Goal: Information Seeking & Learning: Learn about a topic

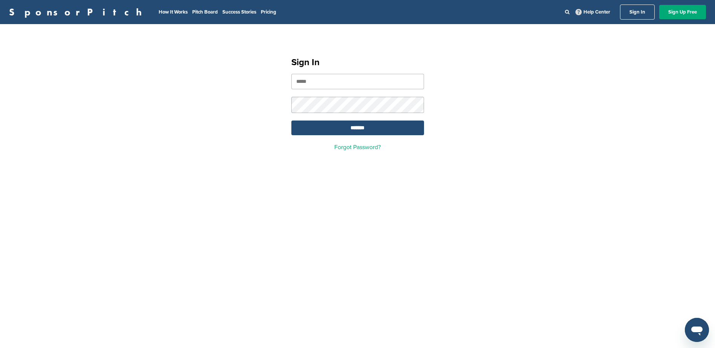
click at [360, 87] on input "email" at bounding box center [357, 81] width 133 height 15
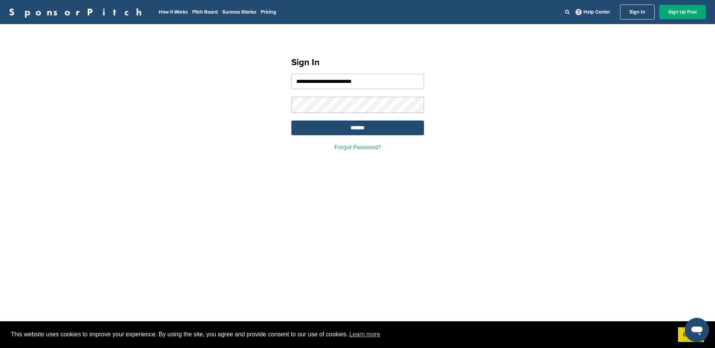
type input "**********"
click at [291, 121] on input "*******" at bounding box center [357, 128] width 133 height 15
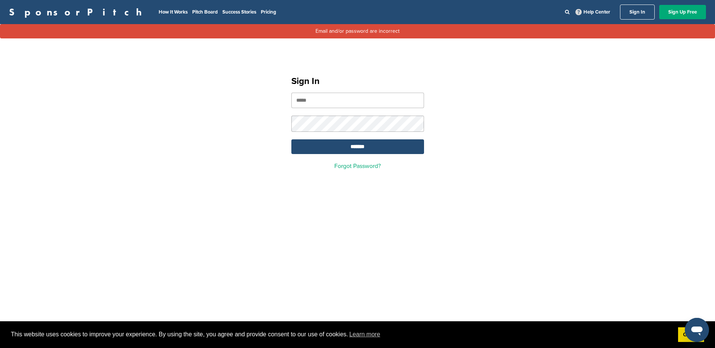
click at [356, 99] on input "email" at bounding box center [357, 100] width 133 height 15
click at [355, 99] on input "email" at bounding box center [357, 100] width 133 height 15
click at [352, 168] on link "Forgot Password?" at bounding box center [357, 166] width 46 height 8
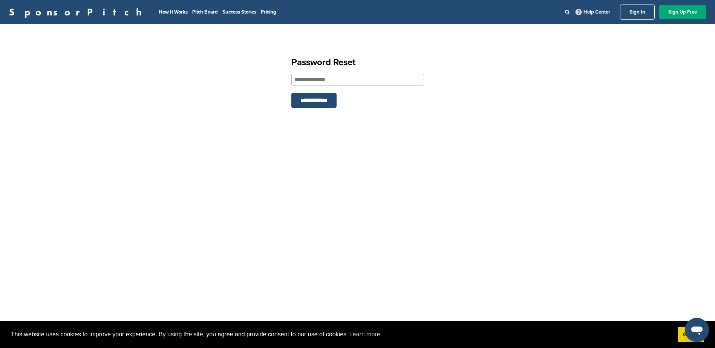
click at [321, 87] on form "**********" at bounding box center [357, 91] width 133 height 34
click at [318, 82] on input "email" at bounding box center [357, 80] width 133 height 12
type input "**********"
click at [331, 98] on input "**********" at bounding box center [313, 100] width 45 height 15
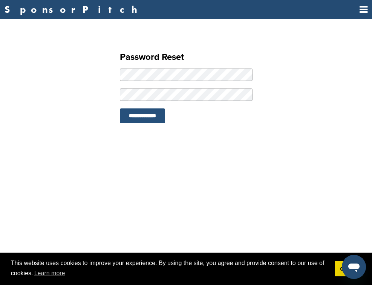
click at [150, 123] on input "**********" at bounding box center [142, 116] width 45 height 15
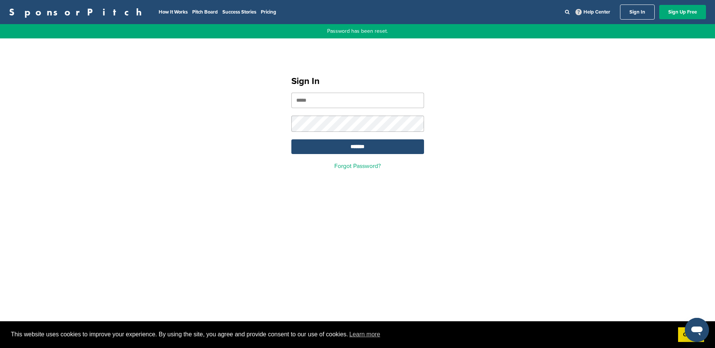
click at [305, 97] on input "email" at bounding box center [357, 100] width 133 height 15
type input "**********"
click at [291, 139] on input "*******" at bounding box center [357, 146] width 133 height 15
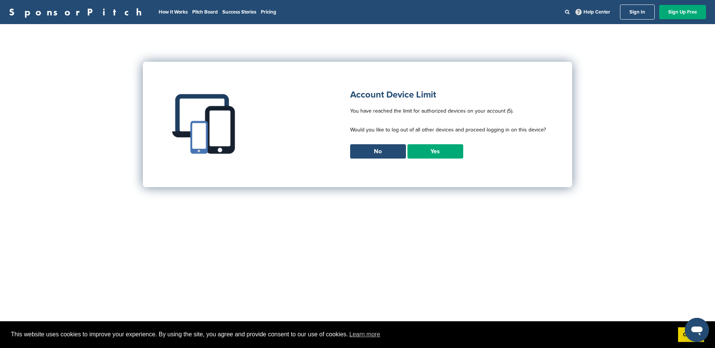
click at [428, 153] on link "Yes" at bounding box center [435, 151] width 56 height 14
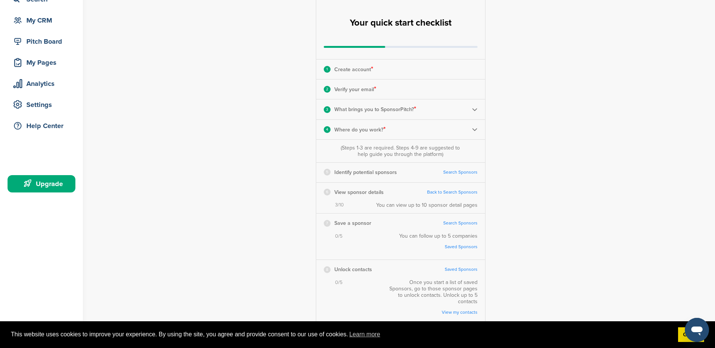
scroll to position [38, 0]
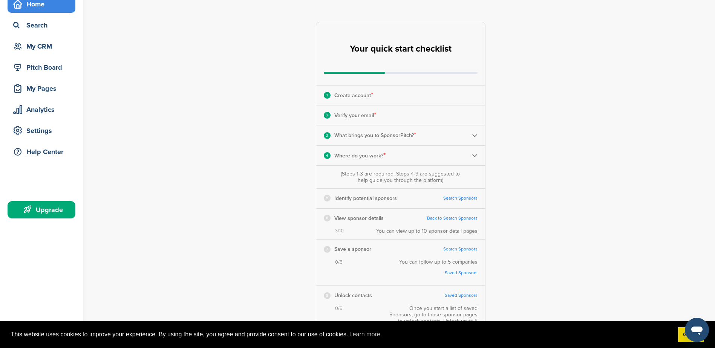
click at [462, 199] on link "Search Sponsors" at bounding box center [460, 199] width 34 height 6
click at [453, 218] on link "Back to Search Sponsors" at bounding box center [452, 219] width 50 height 6
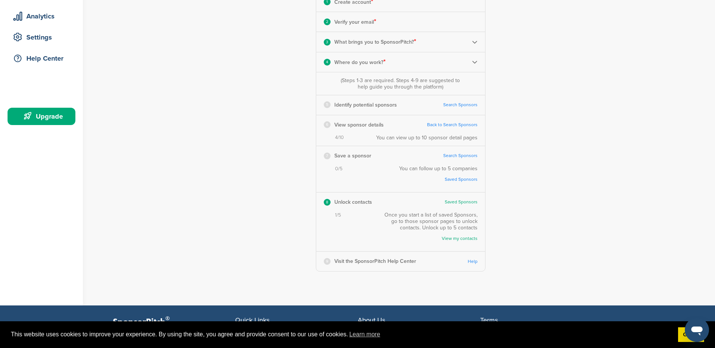
scroll to position [151, 0]
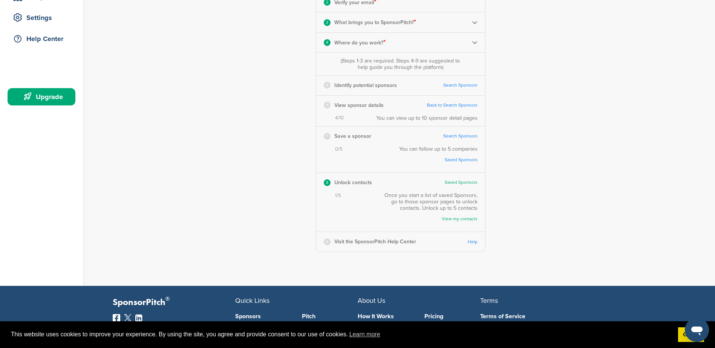
click at [457, 135] on link "Search Sponsors" at bounding box center [460, 136] width 34 height 6
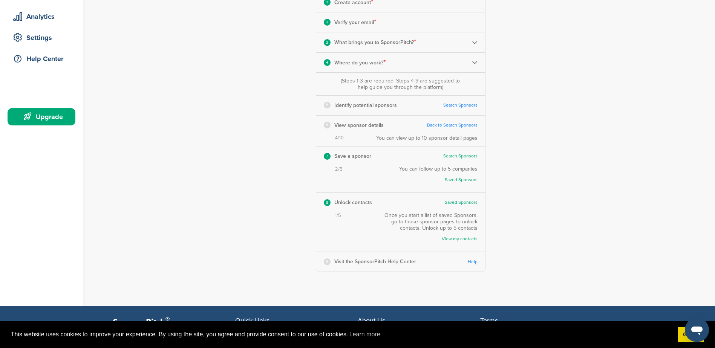
scroll to position [113, 0]
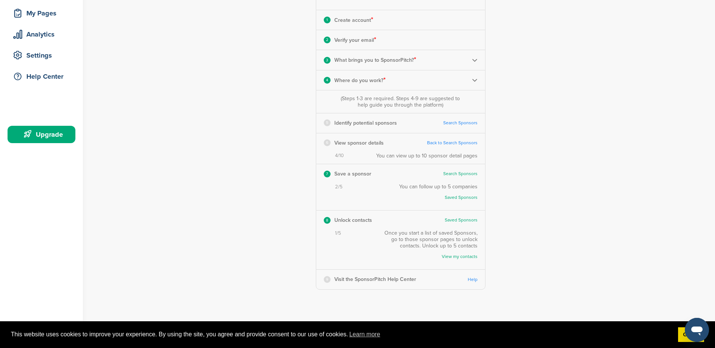
click at [457, 121] on link "Search Sponsors" at bounding box center [460, 123] width 34 height 6
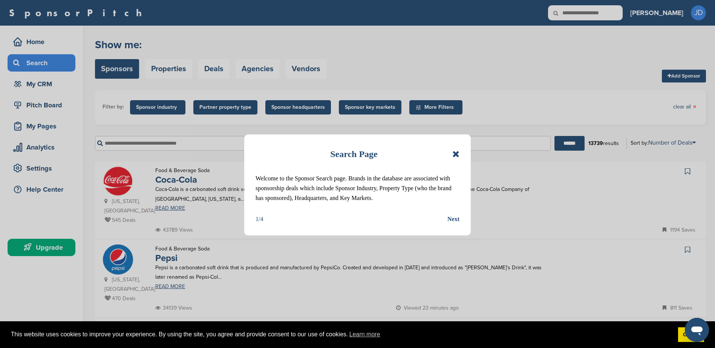
click at [457, 156] on icon at bounding box center [455, 154] width 7 height 9
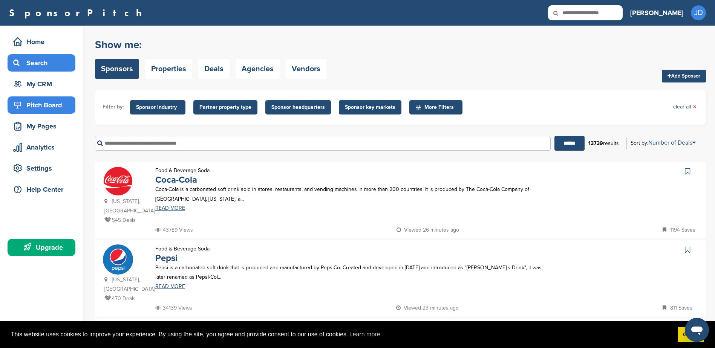
click at [47, 103] on div "Pitch Board" at bounding box center [43, 105] width 64 height 14
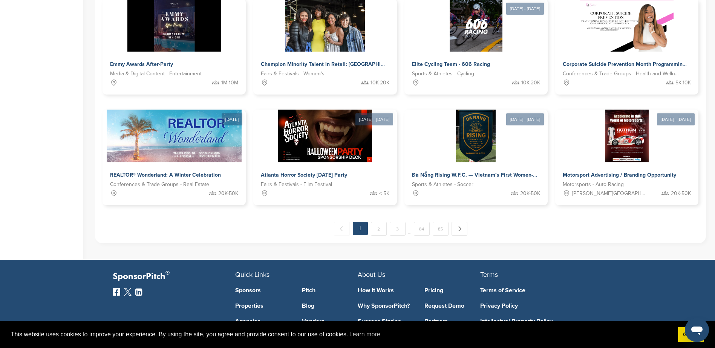
scroll to position [456, 0]
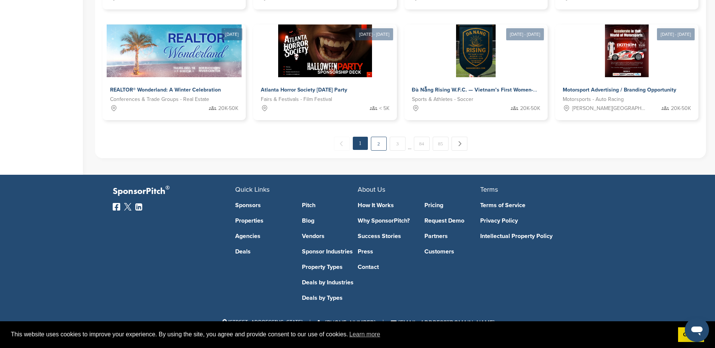
click at [377, 147] on link "2" at bounding box center [379, 144] width 16 height 14
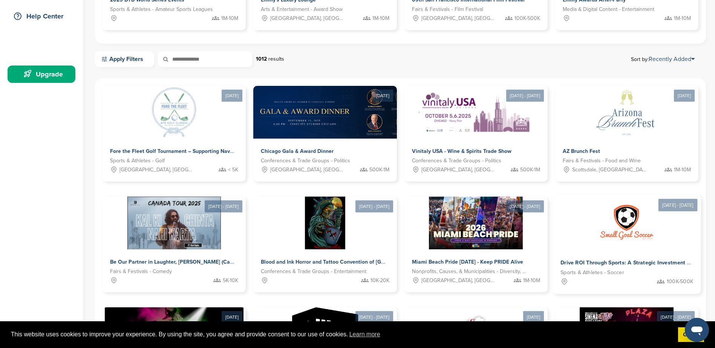
click at [622, 260] on span "Drive ROI Through Sports: A Strategic Investment Opportunity" at bounding box center [638, 263] width 156 height 7
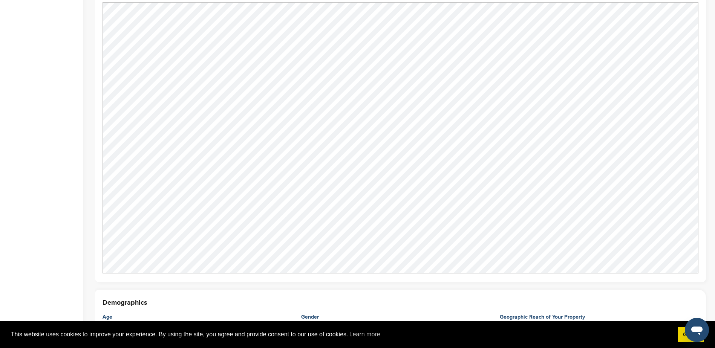
scroll to position [904, 0]
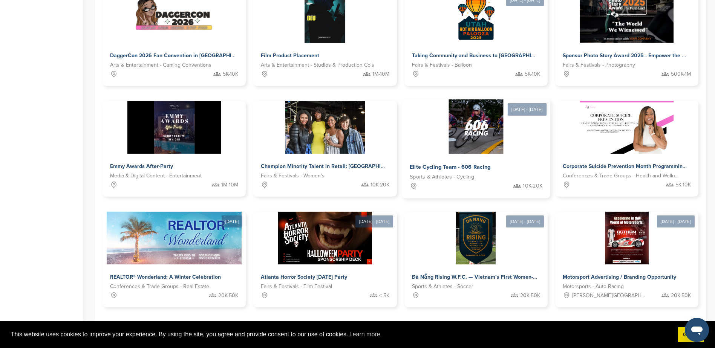
scroll to position [286, 0]
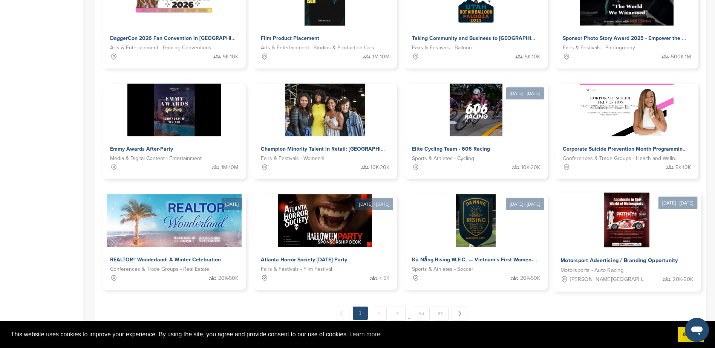
click at [613, 259] on span "Motorsport Advertising / Branding Opportunity" at bounding box center [619, 260] width 118 height 7
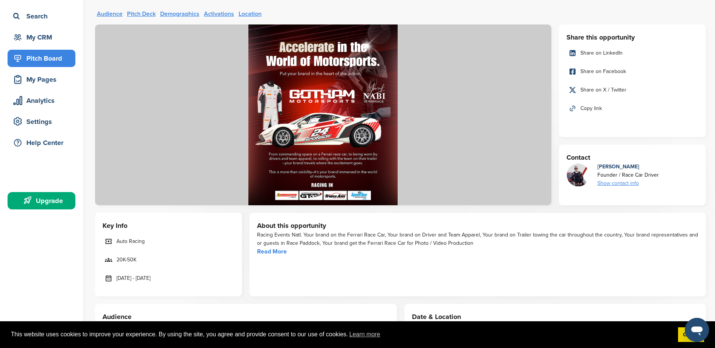
scroll to position [75, 0]
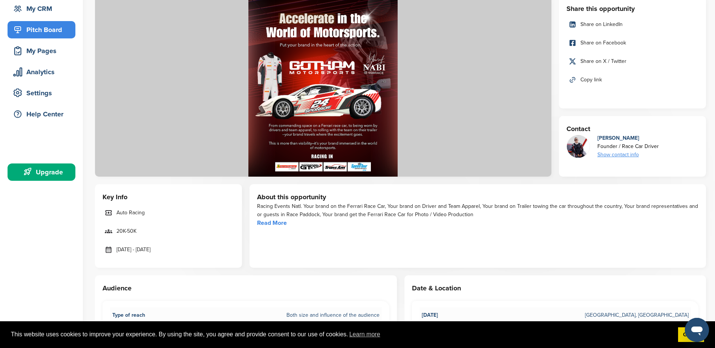
click at [274, 225] on link "Read More" at bounding box center [272, 223] width 30 height 8
click at [274, 223] on link "Read More" at bounding box center [272, 223] width 30 height 8
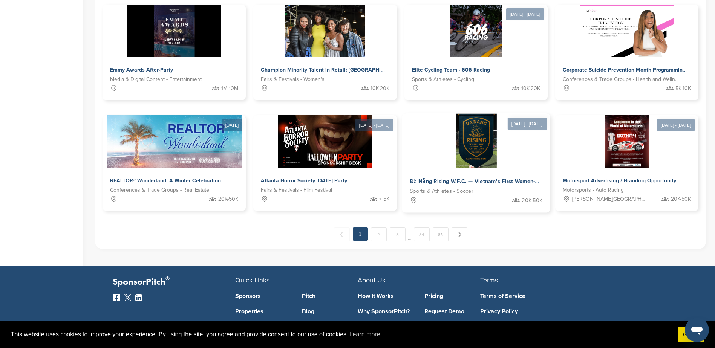
scroll to position [399, 0]
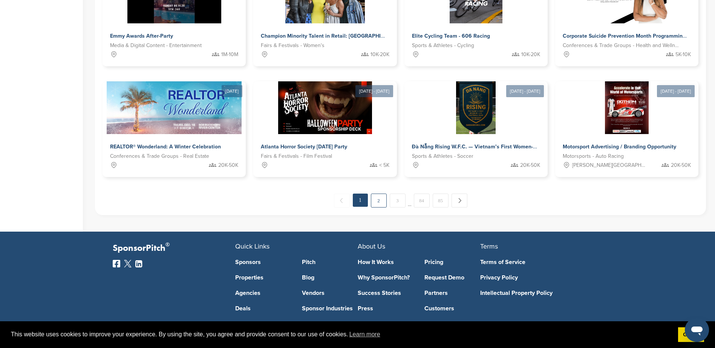
click at [381, 203] on link "2" at bounding box center [379, 201] width 16 height 14
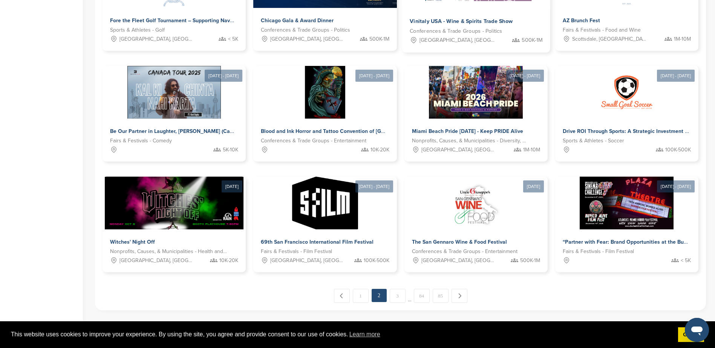
scroll to position [324, 0]
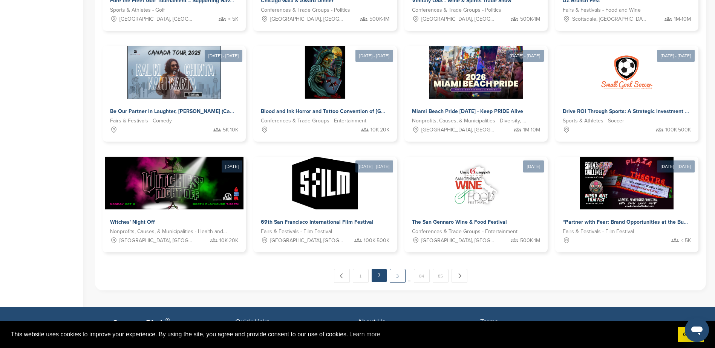
click at [397, 273] on link "3" at bounding box center [398, 276] width 16 height 14
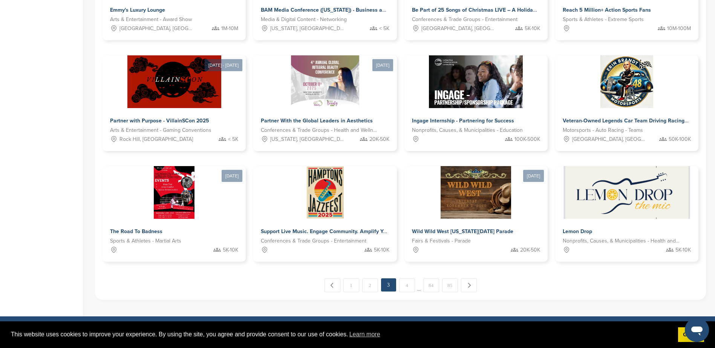
scroll to position [437, 0]
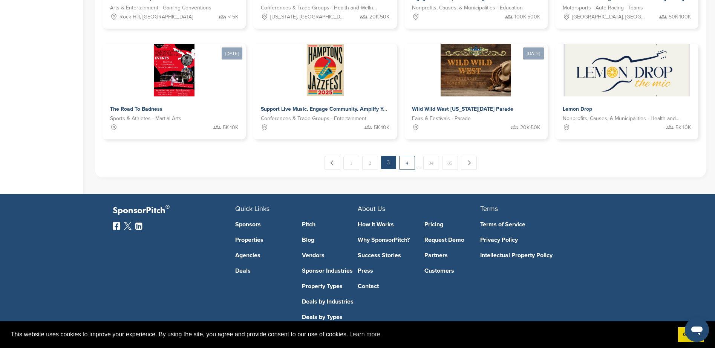
click at [405, 161] on link "4" at bounding box center [407, 163] width 16 height 14
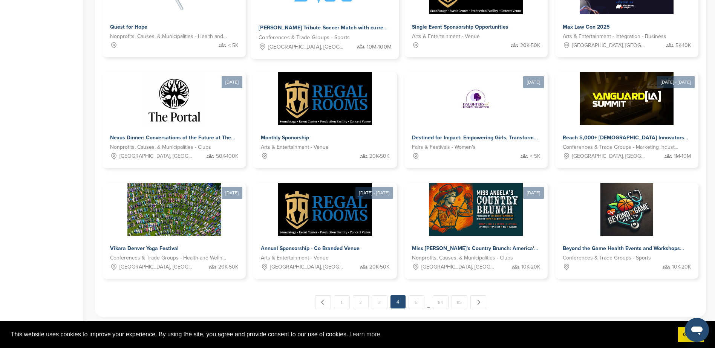
scroll to position [324, 0]
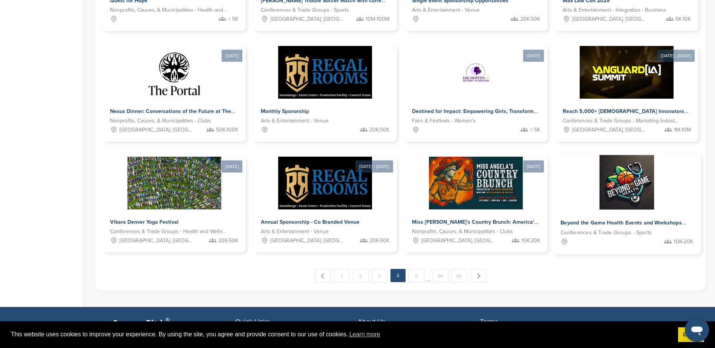
click at [612, 223] on span "Beyond the Game Health Events and Workshops" at bounding box center [620, 223] width 121 height 7
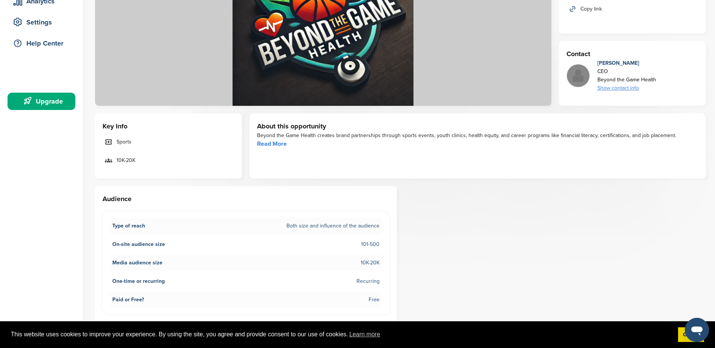
scroll to position [151, 0]
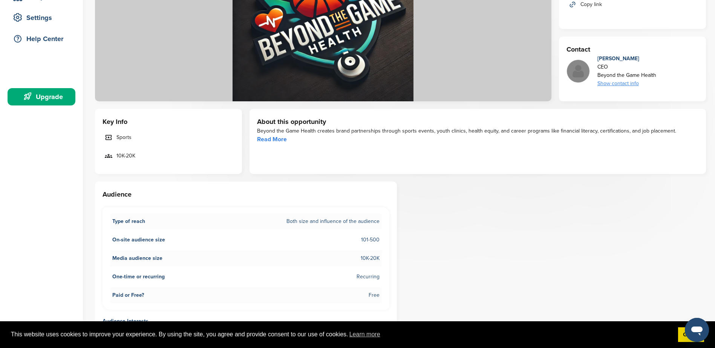
click at [270, 138] on link "Read More" at bounding box center [272, 140] width 30 height 8
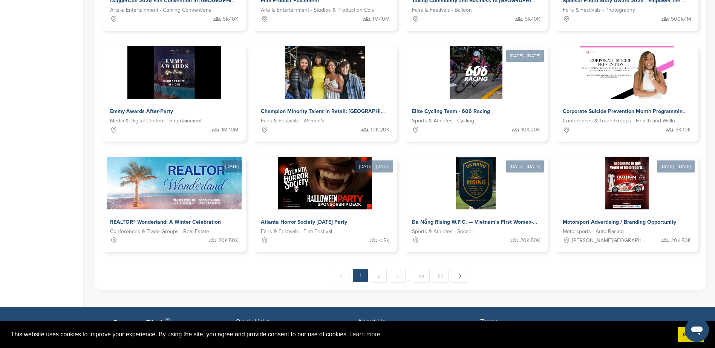
click at [410, 280] on span "…" at bounding box center [410, 276] width 4 height 14
click at [465, 274] on link "Next →" at bounding box center [459, 276] width 16 height 14
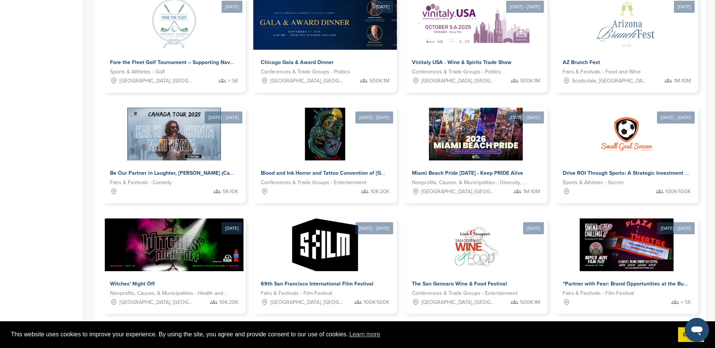
scroll to position [456, 0]
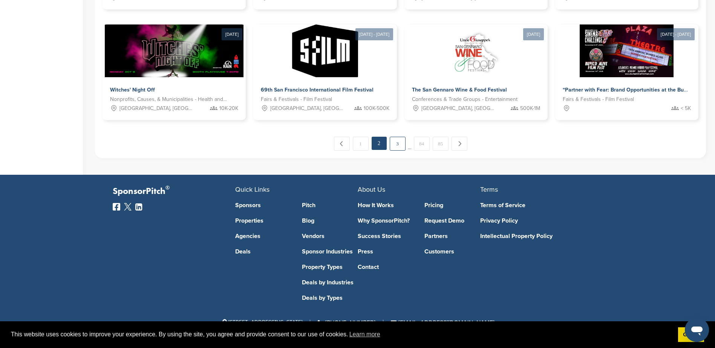
click at [399, 147] on link "3" at bounding box center [398, 144] width 16 height 14
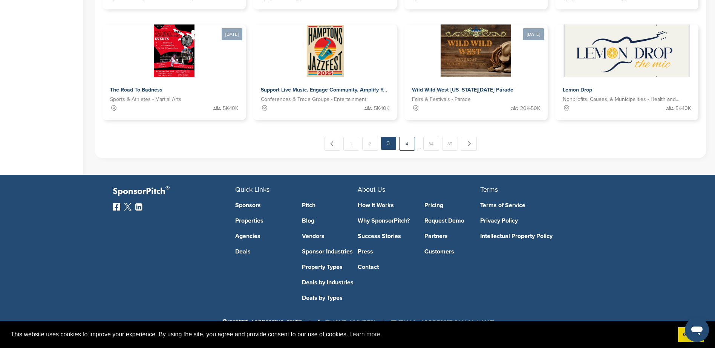
click at [410, 145] on link "4" at bounding box center [407, 144] width 16 height 14
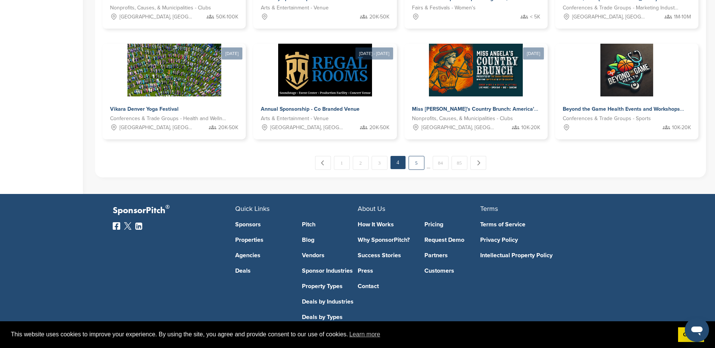
click at [414, 161] on link "5" at bounding box center [416, 163] width 16 height 14
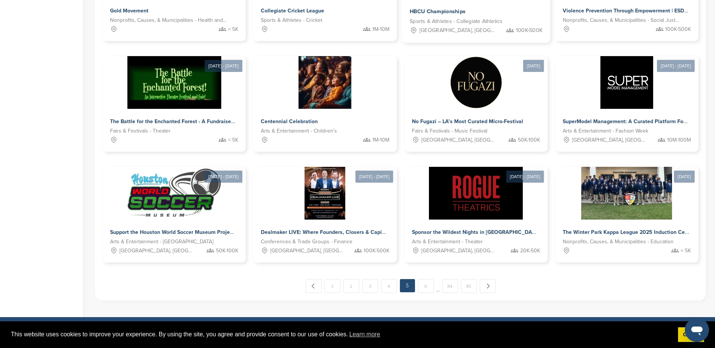
scroll to position [324, 0]
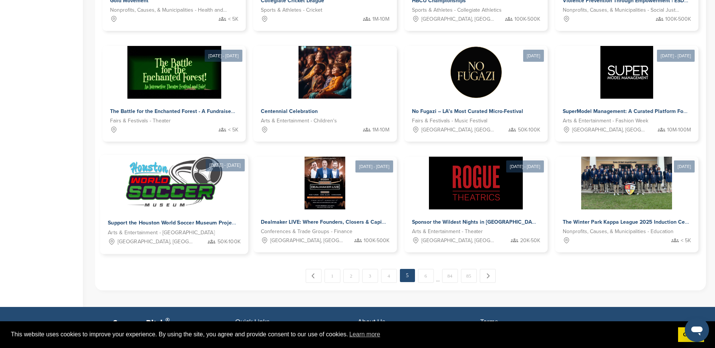
click at [185, 220] on span "Support the Houston World Soccer Museum Project" at bounding box center [172, 223] width 129 height 7
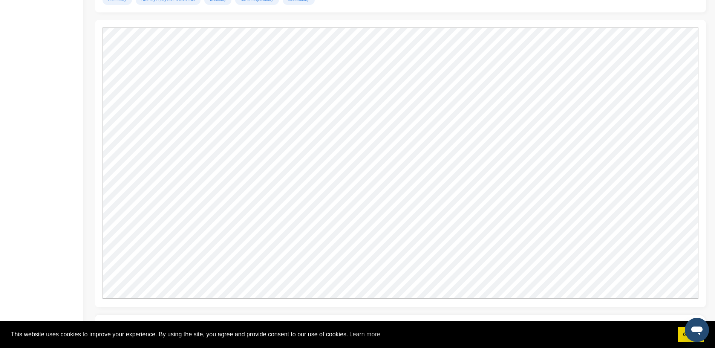
scroll to position [678, 0]
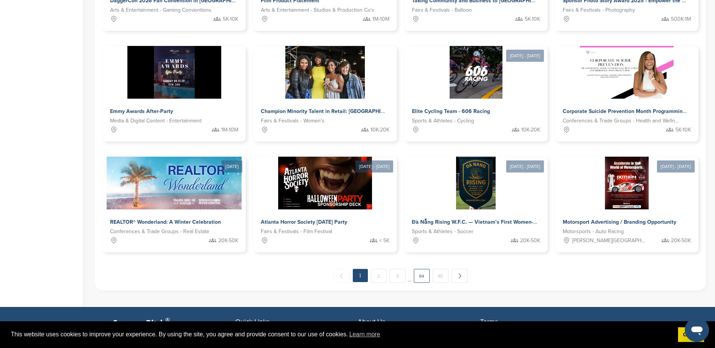
click at [419, 278] on link "84" at bounding box center [422, 276] width 16 height 14
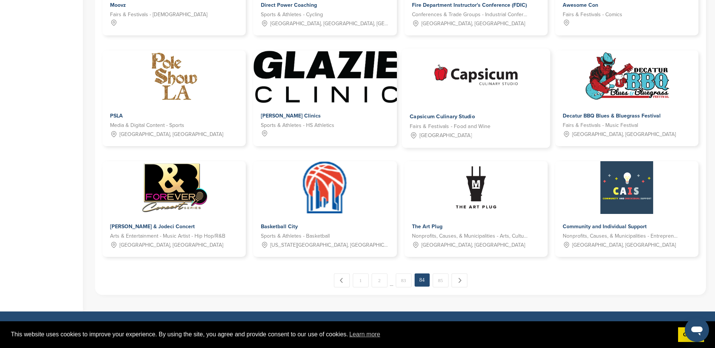
scroll to position [324, 0]
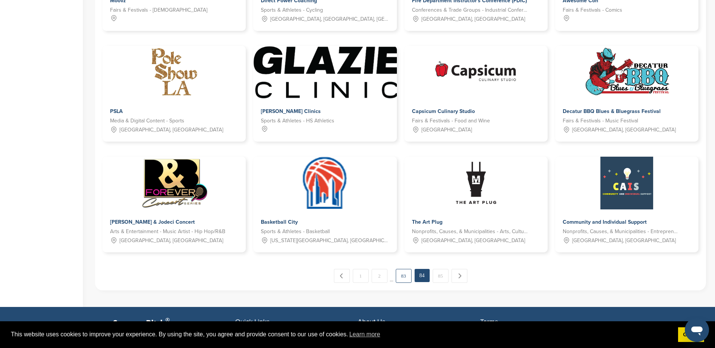
click at [402, 276] on link "83" at bounding box center [404, 276] width 16 height 14
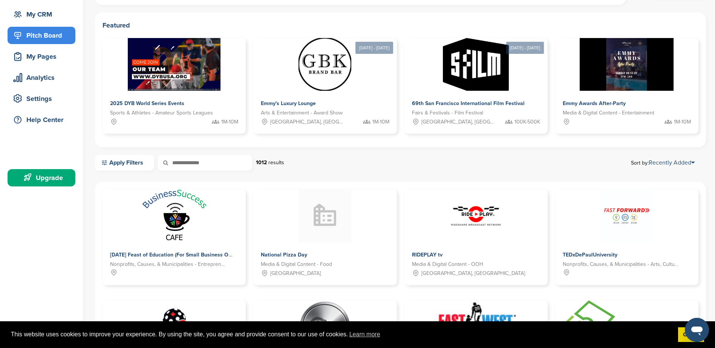
scroll to position [0, 0]
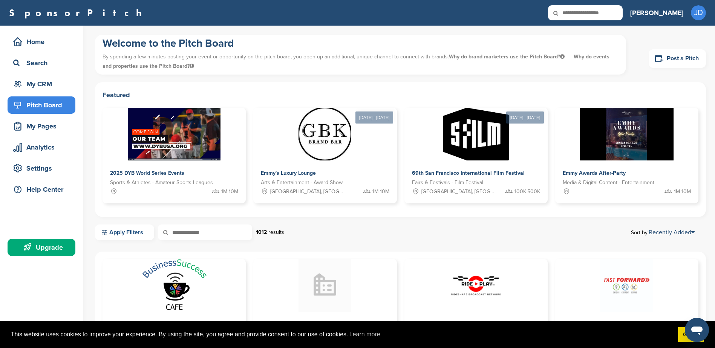
click at [128, 238] on link "Apply Filters" at bounding box center [124, 233] width 59 height 16
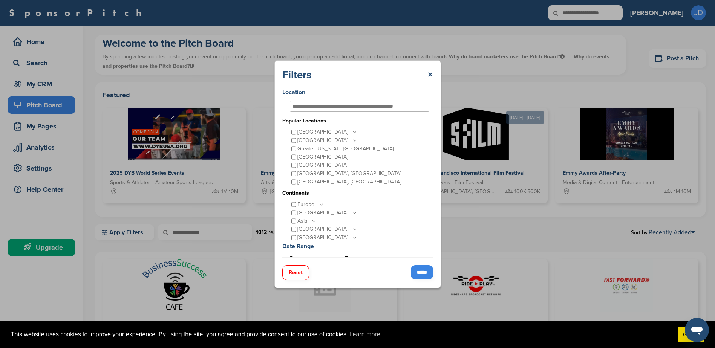
click at [308, 173] on p "Austin, TX" at bounding box center [349, 174] width 104 height 8
click at [413, 272] on input "*****" at bounding box center [422, 272] width 22 height 14
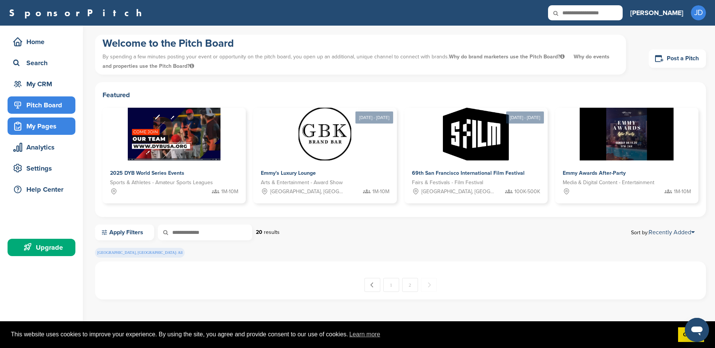
click at [47, 128] on div "My Pages" at bounding box center [43, 126] width 64 height 14
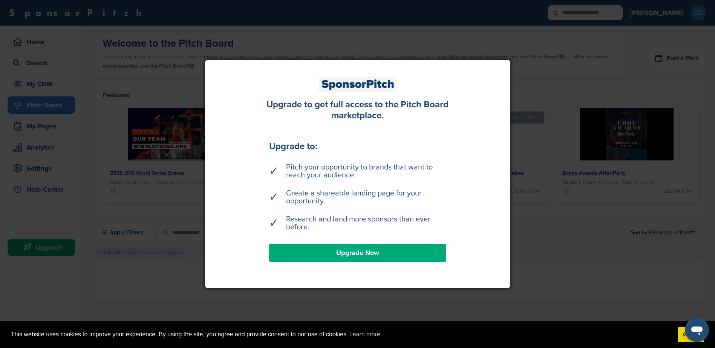
click at [51, 81] on div at bounding box center [357, 174] width 715 height 348
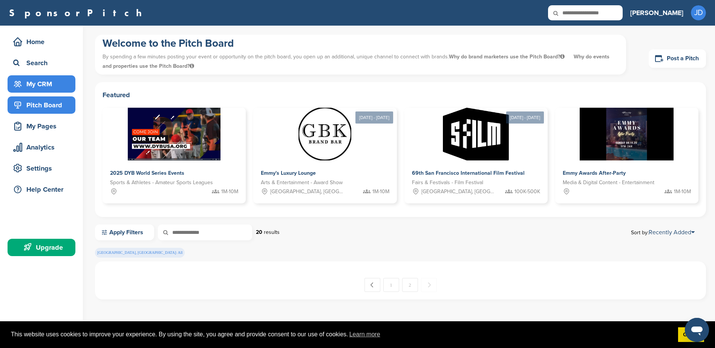
click at [36, 86] on div "My CRM" at bounding box center [43, 84] width 64 height 14
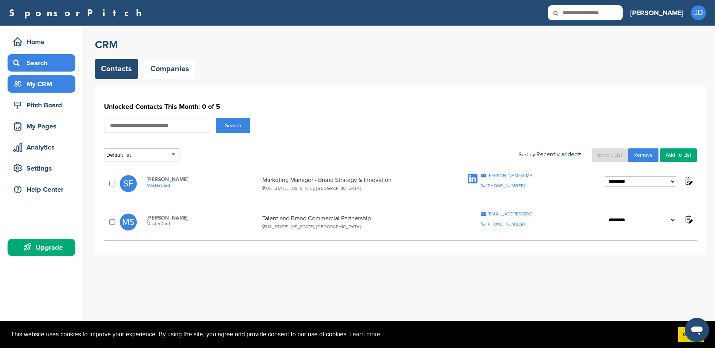
click at [35, 59] on div "Search" at bounding box center [43, 63] width 64 height 14
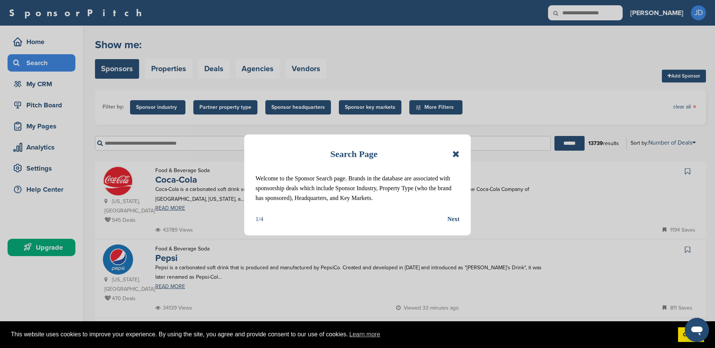
click at [454, 158] on icon at bounding box center [455, 154] width 7 height 9
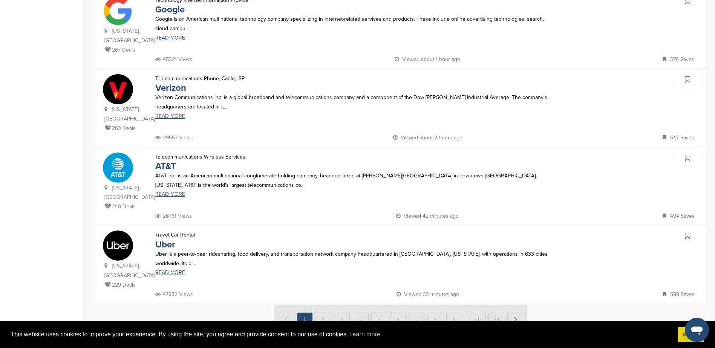
scroll to position [641, 0]
click at [161, 239] on link "Uber" at bounding box center [165, 244] width 20 height 11
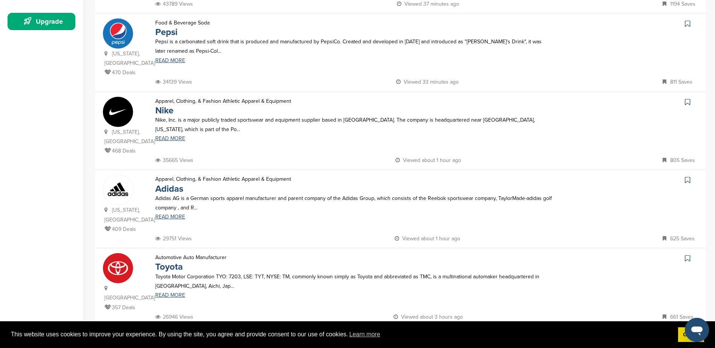
scroll to position [0, 0]
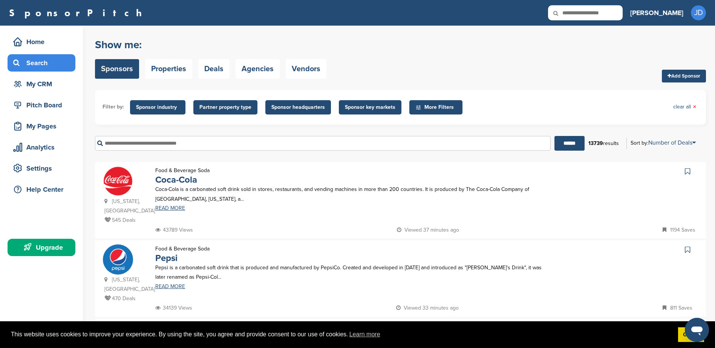
click at [684, 73] on link "Add Sponsor" at bounding box center [684, 76] width 44 height 13
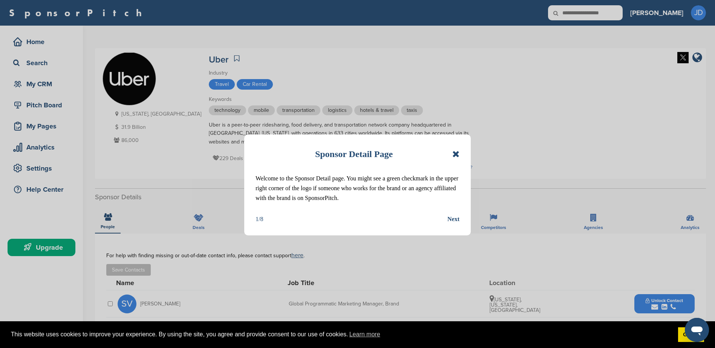
click at [458, 156] on icon at bounding box center [455, 154] width 7 height 9
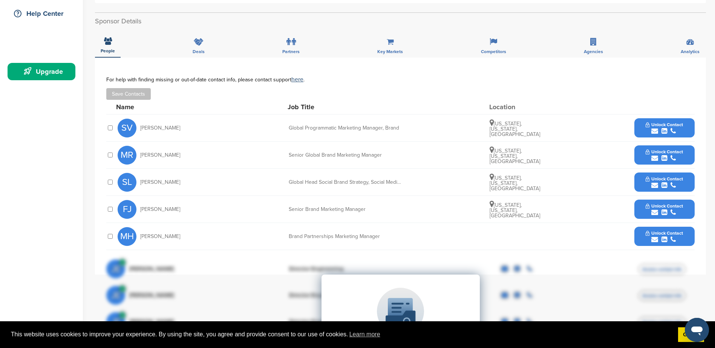
scroll to position [188, 0]
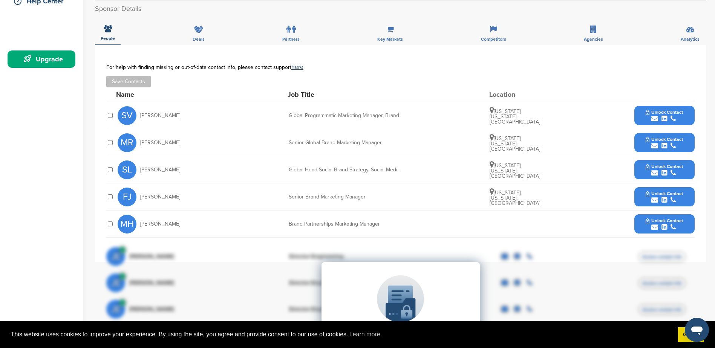
click at [664, 213] on button "Unlock Contact" at bounding box center [663, 224] width 55 height 23
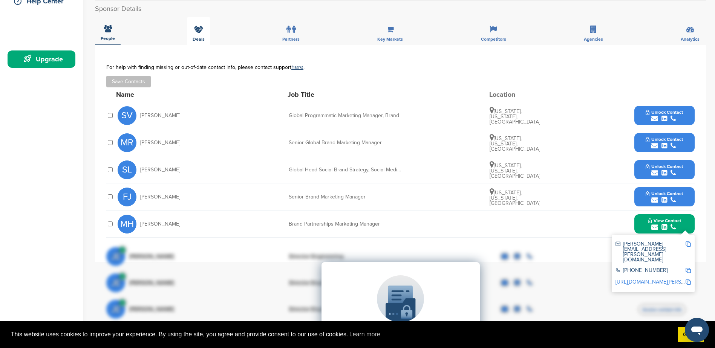
click at [194, 41] on span "Deals" at bounding box center [199, 39] width 12 height 5
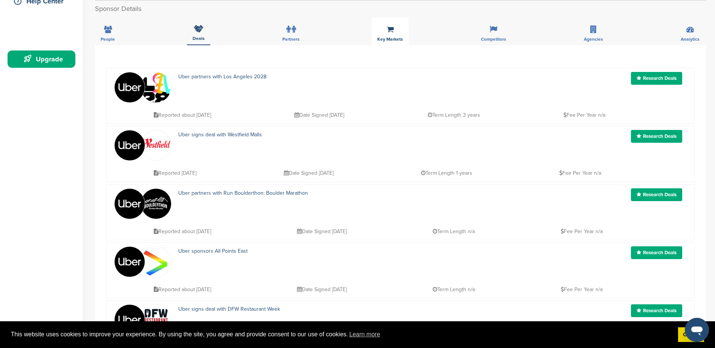
click at [384, 40] on span "Key Markets" at bounding box center [390, 39] width 26 height 5
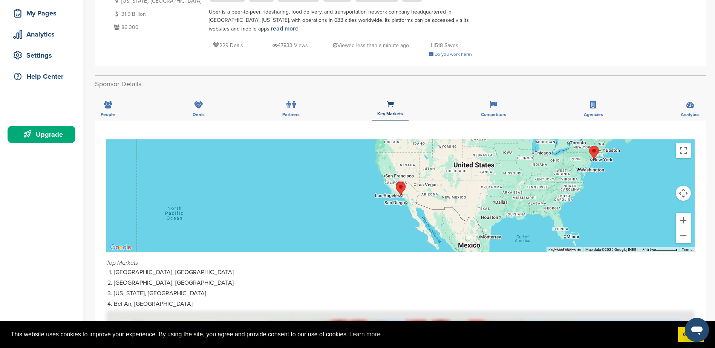
scroll to position [0, 0]
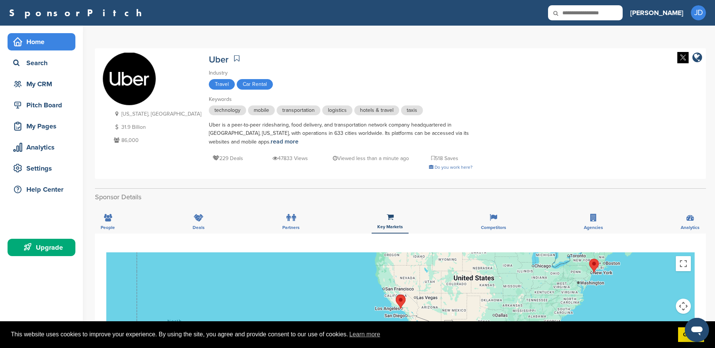
click at [41, 46] on div "Home" at bounding box center [43, 42] width 64 height 14
click at [39, 43] on div "Home" at bounding box center [43, 42] width 64 height 14
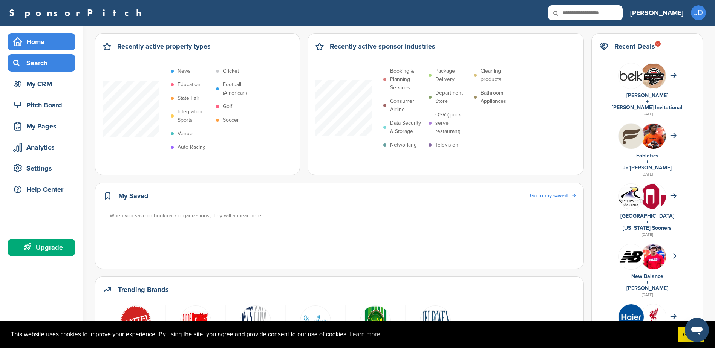
click at [19, 62] on icon at bounding box center [17, 63] width 9 height 7
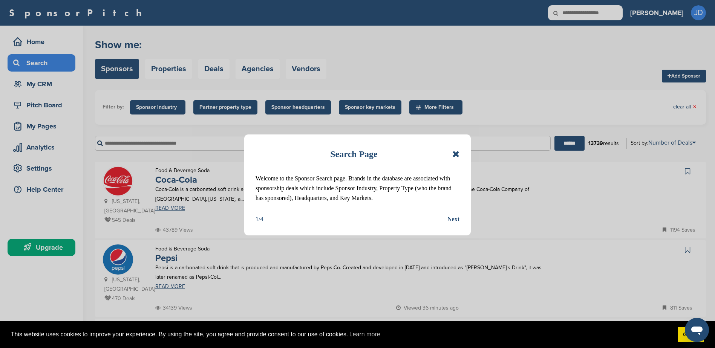
click at [454, 154] on icon at bounding box center [455, 154] width 7 height 9
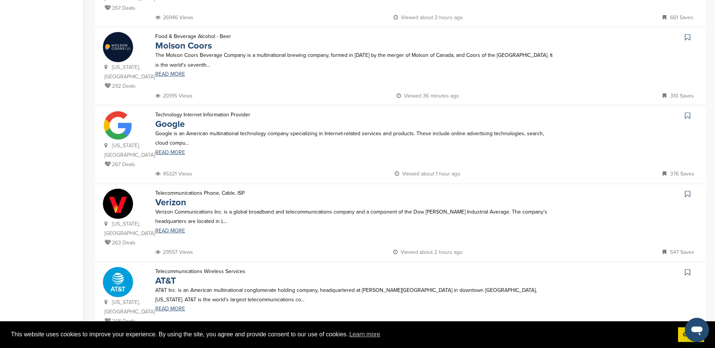
scroll to position [603, 0]
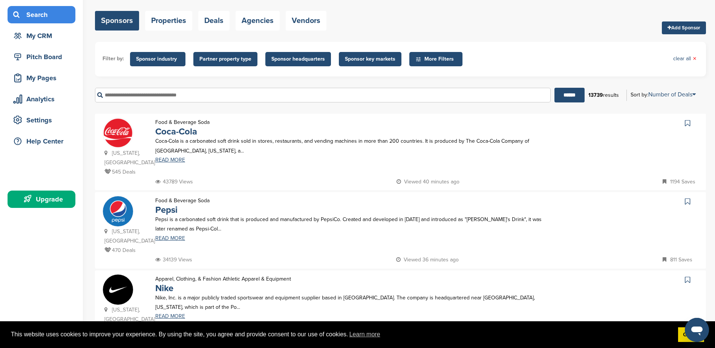
scroll to position [113, 0]
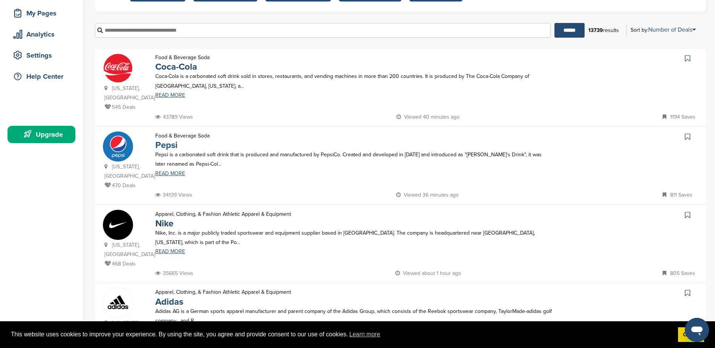
click at [174, 140] on link "Pepsi" at bounding box center [166, 145] width 22 height 11
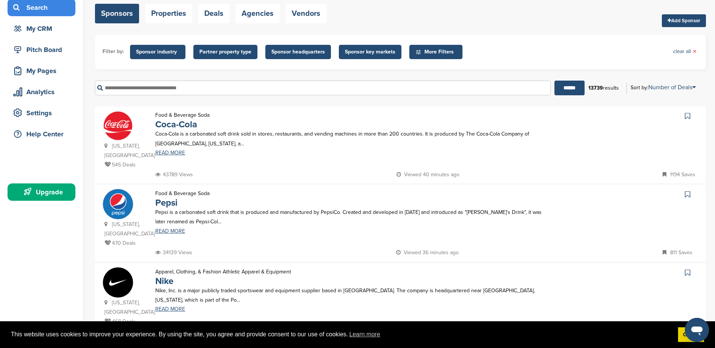
scroll to position [0, 0]
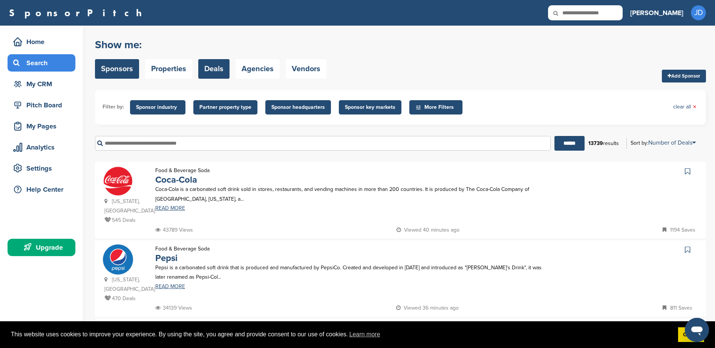
click at [219, 67] on link "Deals" at bounding box center [213, 69] width 31 height 20
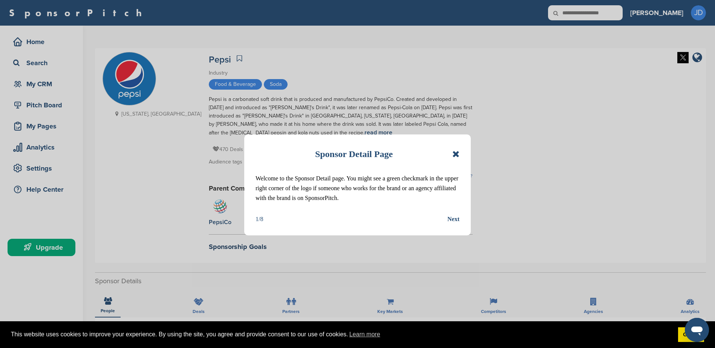
click at [455, 150] on icon at bounding box center [455, 154] width 7 height 9
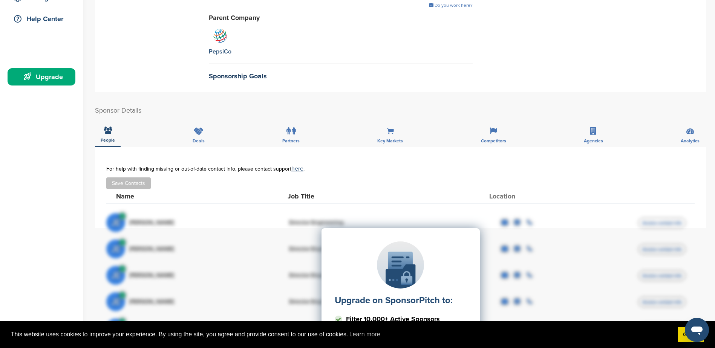
scroll to position [151, 0]
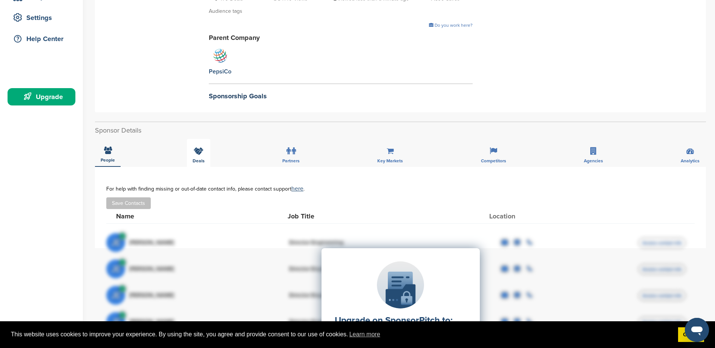
click at [205, 155] on div "Deals" at bounding box center [198, 153] width 23 height 28
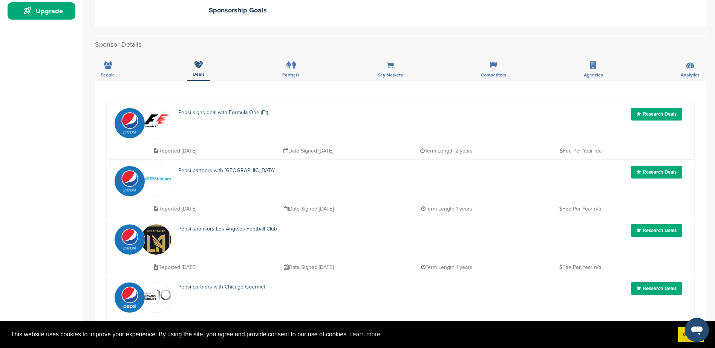
scroll to position [226, 0]
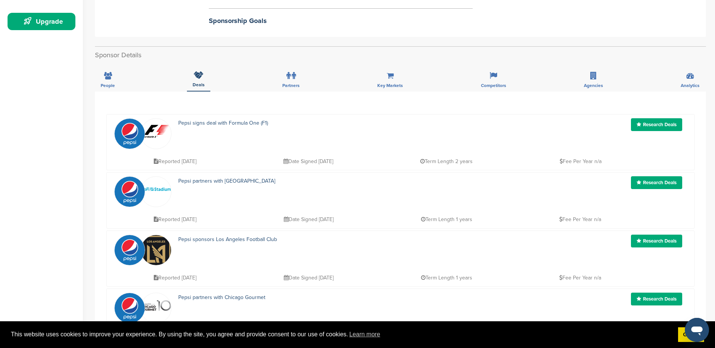
click at [500, 161] on div "Reported 3 months ago Date Signed 2025-05-27 Term Length 2 years Fee Per Year n…" at bounding box center [419, 157] width 535 height 17
click at [473, 163] on p "Term Length 2 years" at bounding box center [446, 161] width 52 height 9
drag, startPoint x: 578, startPoint y: 154, endPoint x: 581, endPoint y: 158, distance: 5.1
click at [578, 155] on div "Reported 3 months ago Date Signed 2025-05-27 Term Length 2 years Fee Per Year n…" at bounding box center [419, 157] width 535 height 17
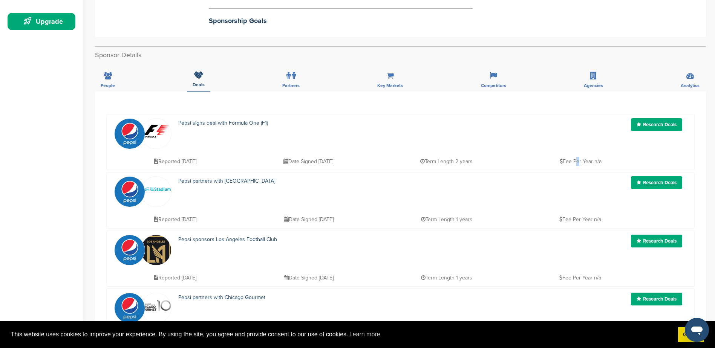
drag, startPoint x: 583, startPoint y: 159, endPoint x: 589, endPoint y: 165, distance: 8.5
click at [587, 165] on p "Fee Per Year n/a" at bounding box center [581, 161] width 42 height 9
click at [590, 165] on p "Fee Per Year n/a" at bounding box center [581, 161] width 42 height 9
click at [604, 167] on div "Pepsi signs deal with Formula One (F1) Research Deals Reported 3 months ago Dat…" at bounding box center [400, 142] width 588 height 56
click at [601, 166] on p "Fee Per Year n/a" at bounding box center [581, 161] width 42 height 9
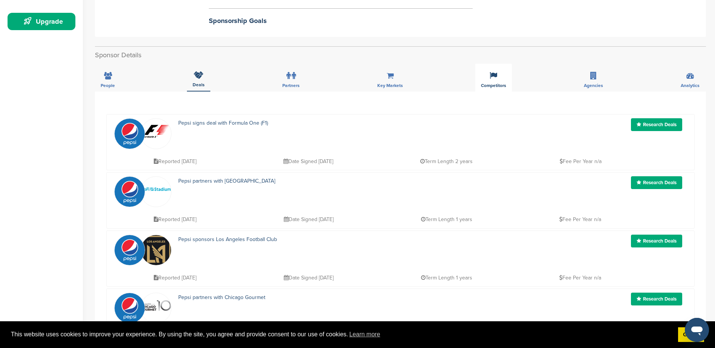
drag, startPoint x: 456, startPoint y: 86, endPoint x: 476, endPoint y: 78, distance: 22.1
click at [456, 86] on div "People Deals Partners Key Markets Competitors Agencies Analytics" at bounding box center [400, 78] width 611 height 28
click at [491, 75] on icon at bounding box center [494, 76] width 8 height 8
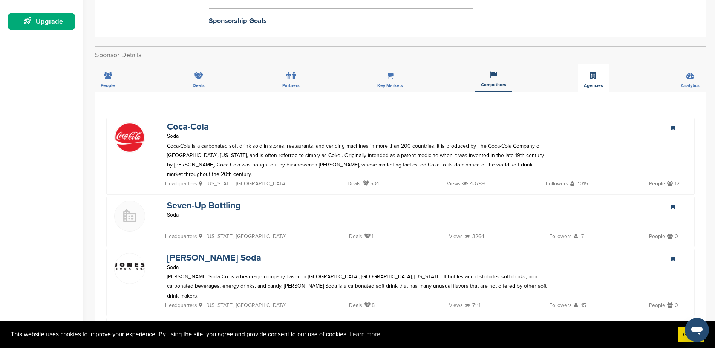
click at [601, 76] on div "Agencies" at bounding box center [593, 78] width 31 height 28
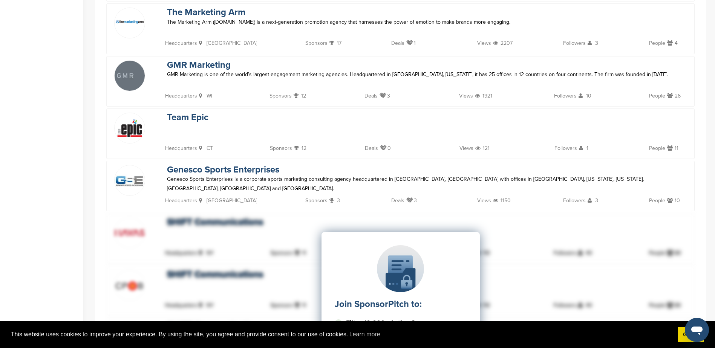
scroll to position [301, 0]
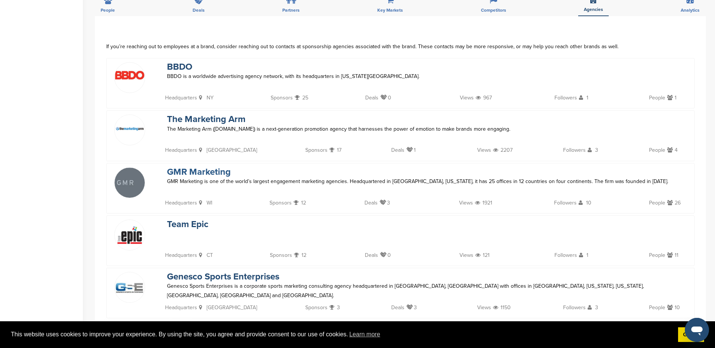
click at [190, 170] on link "GMR Marketing" at bounding box center [199, 172] width 64 height 11
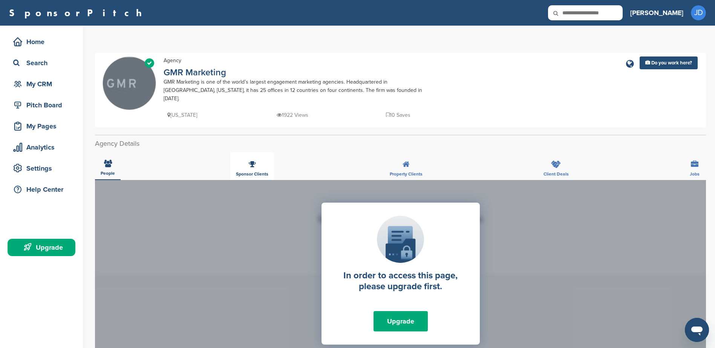
drag, startPoint x: 265, startPoint y: 152, endPoint x: 269, endPoint y: 155, distance: 4.1
click at [265, 153] on div "Sponsor Clients" at bounding box center [252, 166] width 44 height 28
click at [416, 161] on div "Property Clients" at bounding box center [406, 166] width 44 height 28
click at [572, 152] on div "Client Deals" at bounding box center [556, 166] width 37 height 28
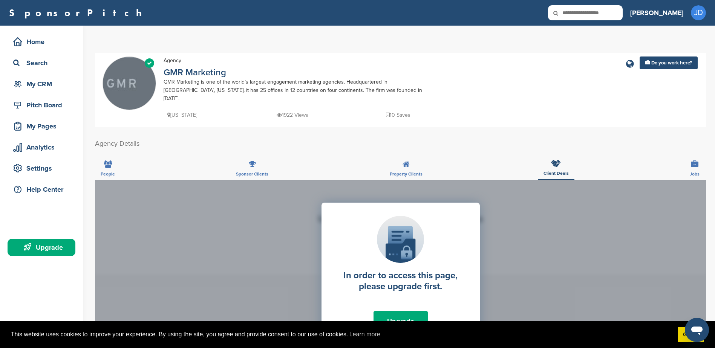
click at [31, 250] on icon at bounding box center [28, 247] width 9 height 9
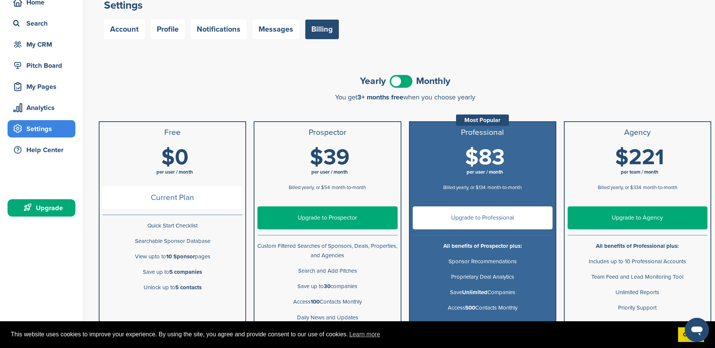
scroll to position [38, 0]
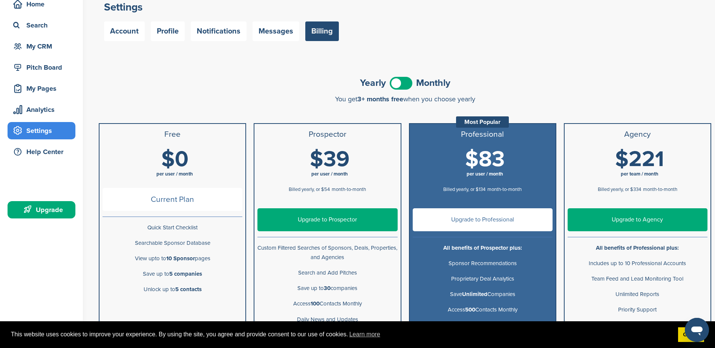
click at [407, 85] on span at bounding box center [401, 83] width 23 height 13
click at [392, 80] on span at bounding box center [401, 83] width 23 height 13
click at [405, 84] on span at bounding box center [401, 83] width 23 height 13
click at [390, 84] on span at bounding box center [401, 83] width 23 height 13
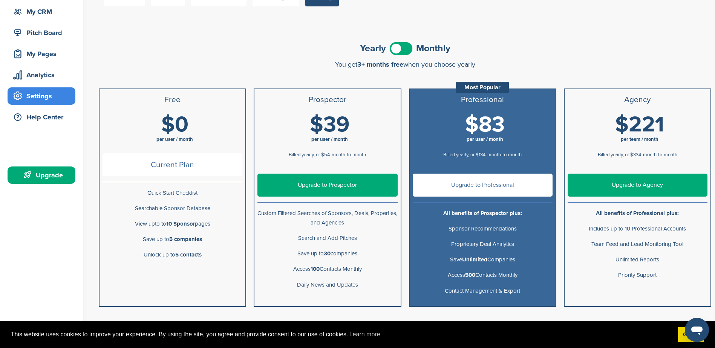
scroll to position [75, 0]
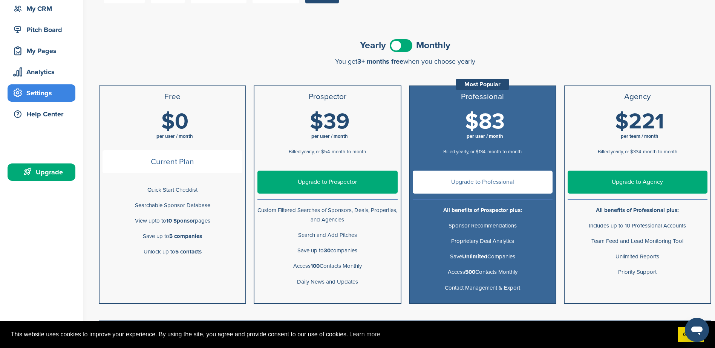
click at [404, 45] on span at bounding box center [401, 45] width 23 height 13
drag, startPoint x: 335, startPoint y: 116, endPoint x: 376, endPoint y: 109, distance: 41.3
click at [376, 109] on li "$39 per user / month Billed yearly, or $54 month-to-month $54 per user / month …" at bounding box center [327, 137] width 146 height 60
drag, startPoint x: 375, startPoint y: 109, endPoint x: 304, endPoint y: 124, distance: 72.8
click at [303, 124] on h1 "$54 per user / month" at bounding box center [330, 127] width 140 height 34
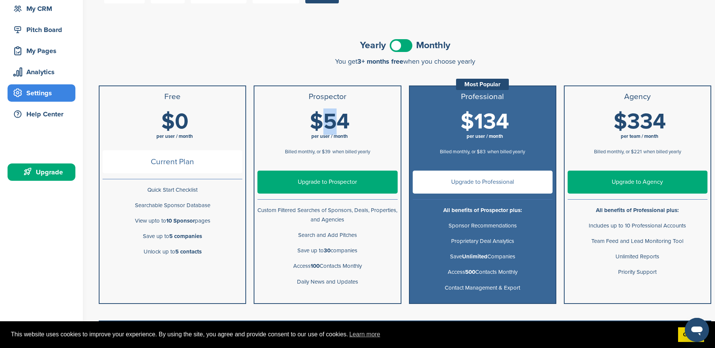
drag, startPoint x: 517, startPoint y: 122, endPoint x: 456, endPoint y: 126, distance: 60.8
click at [456, 126] on h1 "$134 per user / month" at bounding box center [485, 127] width 140 height 34
drag, startPoint x: 679, startPoint y: 115, endPoint x: 623, endPoint y: 124, distance: 56.9
click at [623, 124] on h1 "$334 per team / month" at bounding box center [640, 127] width 140 height 34
click at [392, 45] on span at bounding box center [401, 45] width 23 height 13
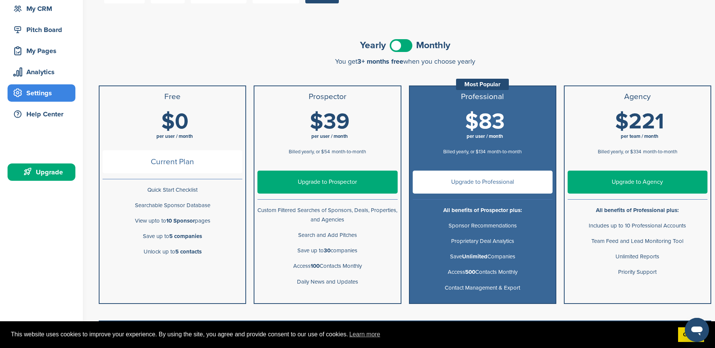
drag, startPoint x: 664, startPoint y: 121, endPoint x: 615, endPoint y: 130, distance: 50.1
click at [615, 130] on h1 "$221 per team / month" at bounding box center [640, 127] width 140 height 34
drag, startPoint x: 508, startPoint y: 126, endPoint x: 470, endPoint y: 128, distance: 38.5
click at [470, 128] on h1 "$83 per user / month" at bounding box center [485, 127] width 140 height 34
drag, startPoint x: 470, startPoint y: 128, endPoint x: 424, endPoint y: 154, distance: 52.0
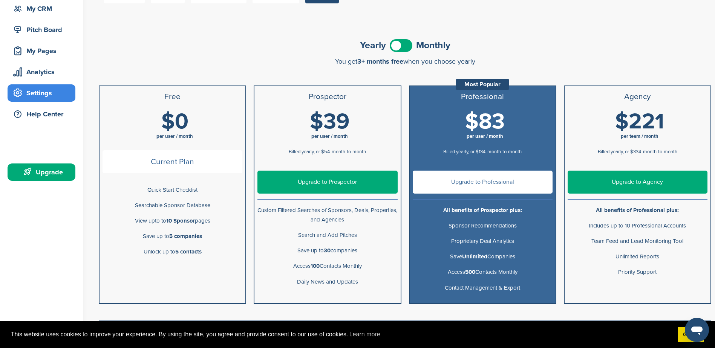
click at [424, 154] on div "Billed yearly, or $134 month-to-month" at bounding box center [483, 151] width 140 height 14
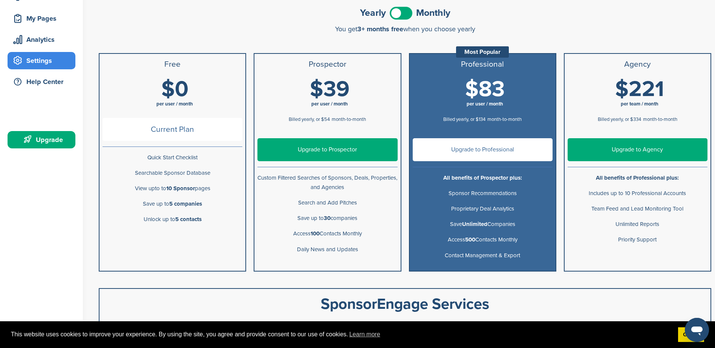
scroll to position [151, 0]
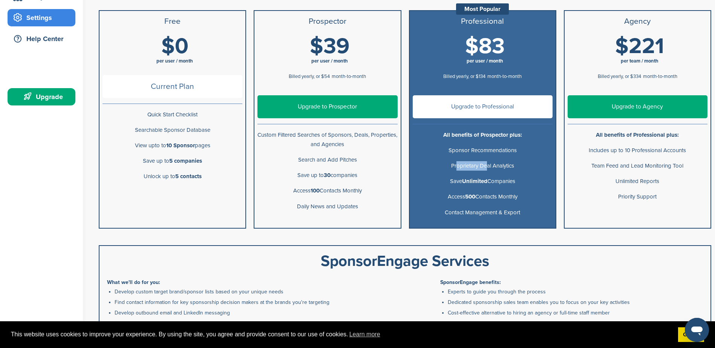
drag, startPoint x: 453, startPoint y: 166, endPoint x: 485, endPoint y: 162, distance: 31.6
click at [485, 162] on p "Proprietary Deal Analytics" at bounding box center [483, 165] width 140 height 9
drag, startPoint x: 624, startPoint y: 151, endPoint x: 663, endPoint y: 141, distance: 40.6
click at [663, 141] on ul "Agency $221 per team / month Billed yearly, or $334 month-to-month $334 per tea…" at bounding box center [637, 119] width 147 height 219
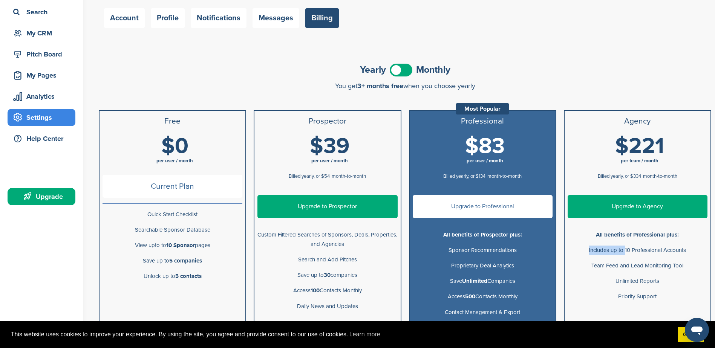
scroll to position [38, 0]
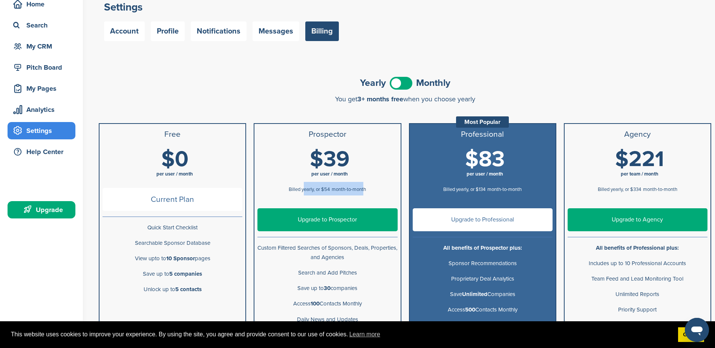
drag, startPoint x: 303, startPoint y: 191, endPoint x: 364, endPoint y: 189, distance: 60.3
click at [364, 189] on div "Billed yearly, or $54 month-to-month" at bounding box center [327, 189] width 140 height 14
drag, startPoint x: 364, startPoint y: 189, endPoint x: 337, endPoint y: 191, distance: 26.9
click at [337, 191] on span "month-to-month" at bounding box center [349, 190] width 34 height 6
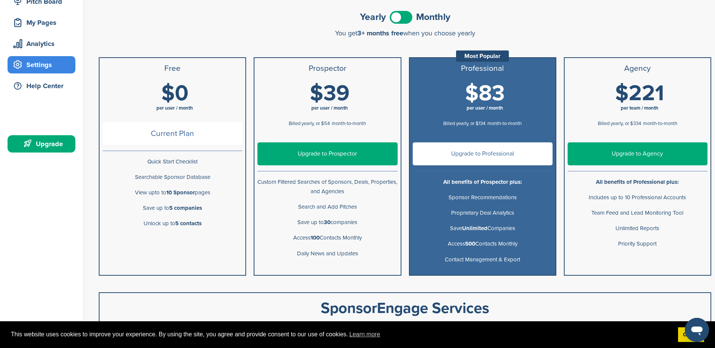
scroll to position [113, 0]
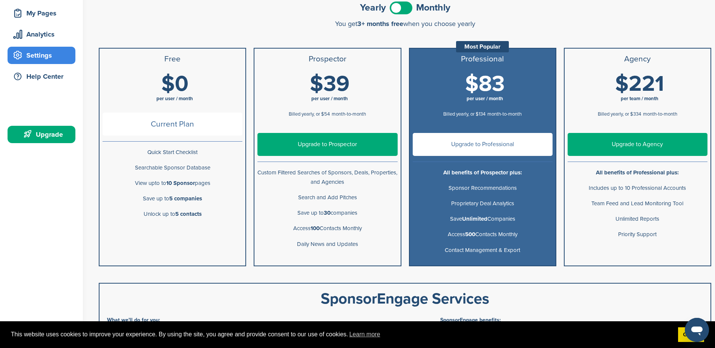
drag, startPoint x: 479, startPoint y: 26, endPoint x: 329, endPoint y: 26, distance: 149.2
click at [329, 26] on div "You get 3+ months free when you choose yearly" at bounding box center [405, 24] width 612 height 8
drag, startPoint x: 505, startPoint y: 230, endPoint x: 461, endPoint y: 226, distance: 43.5
click at [468, 225] on ul "Professional Most Popular $83 per user / month Billed yearly, or $134 month-to-…" at bounding box center [482, 157] width 147 height 219
drag, startPoint x: 305, startPoint y: 224, endPoint x: 347, endPoint y: 228, distance: 42.8
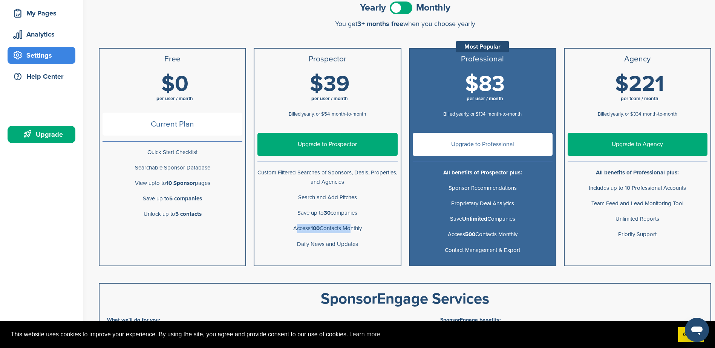
click at [347, 228] on p "Access 100 Contacts Monthly" at bounding box center [327, 228] width 140 height 9
drag, startPoint x: 467, startPoint y: 245, endPoint x: 502, endPoint y: 246, distance: 34.7
click at [501, 246] on p "Contact Management & Export" at bounding box center [483, 250] width 140 height 9
drag, startPoint x: 502, startPoint y: 246, endPoint x: 518, endPoint y: 252, distance: 16.8
click at [518, 252] on p "Contact Management & Export" at bounding box center [483, 250] width 140 height 9
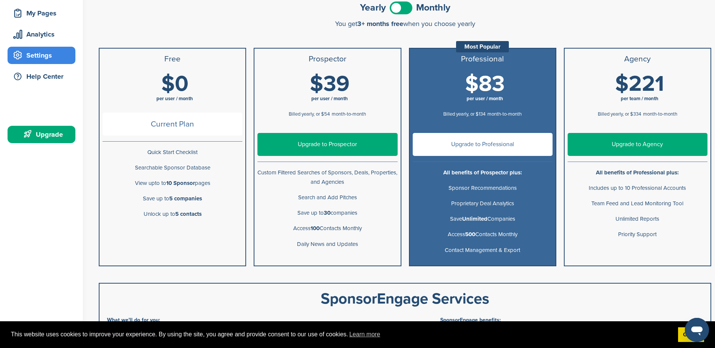
drag, startPoint x: 523, startPoint y: 251, endPoint x: 443, endPoint y: 254, distance: 80.7
click at [443, 254] on p "Contact Management & Export" at bounding box center [483, 250] width 140 height 9
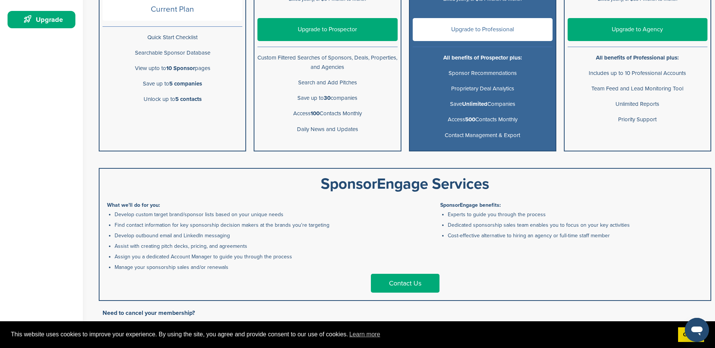
scroll to position [226, 0]
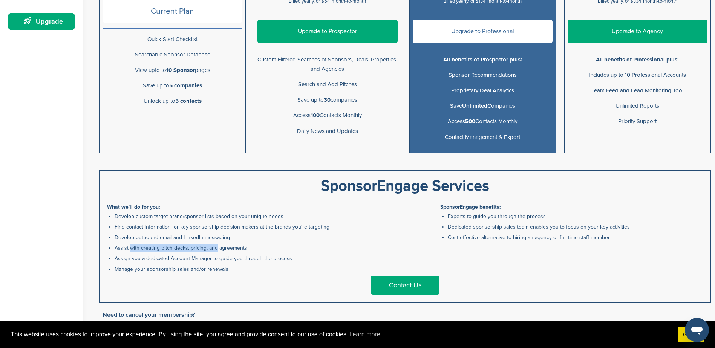
drag, startPoint x: 128, startPoint y: 245, endPoint x: 213, endPoint y: 250, distance: 85.3
click at [213, 250] on li "Assist with creating pitch decks, pricing, and agreements" at bounding box center [259, 248] width 288 height 8
click at [249, 277] on div "Contact Us" at bounding box center [405, 285] width 596 height 19
drag, startPoint x: 234, startPoint y: 269, endPoint x: 110, endPoint y: 271, distance: 124.7
click at [115, 271] on li "Manage your sponsorship sales and/or renewals" at bounding box center [259, 269] width 288 height 8
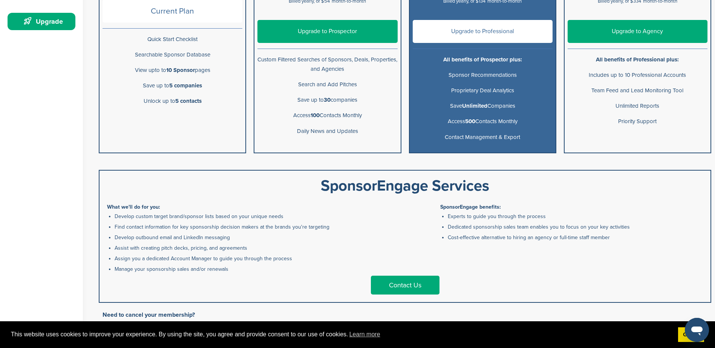
click at [242, 268] on li "Manage your sponsorship sales and/or renewals" at bounding box center [259, 269] width 288 height 8
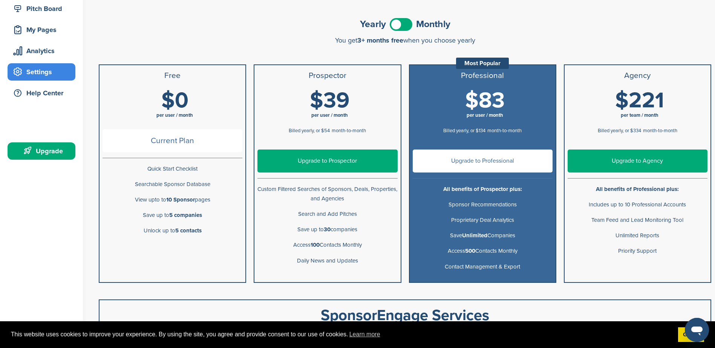
scroll to position [0, 0]
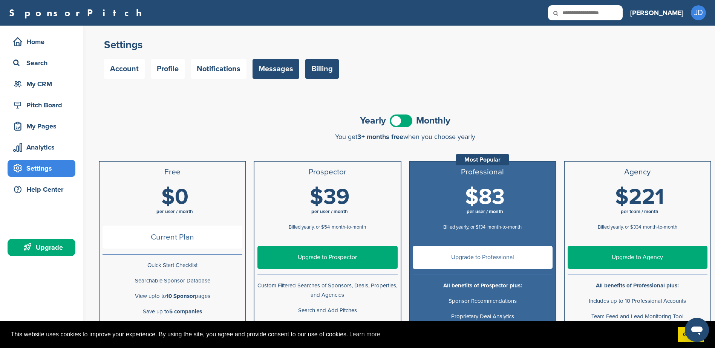
click at [262, 61] on link "Messages" at bounding box center [275, 69] width 47 height 20
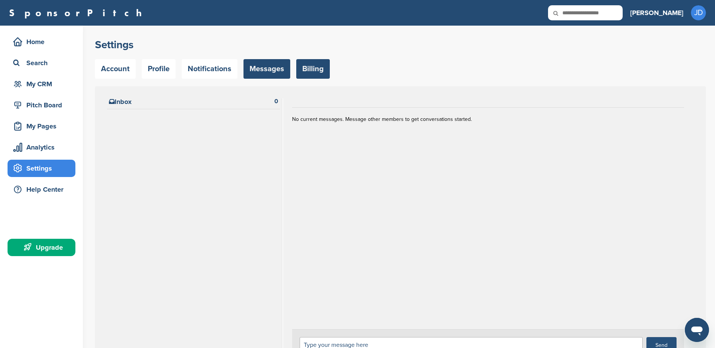
click at [303, 71] on link "Billing" at bounding box center [313, 69] width 34 height 20
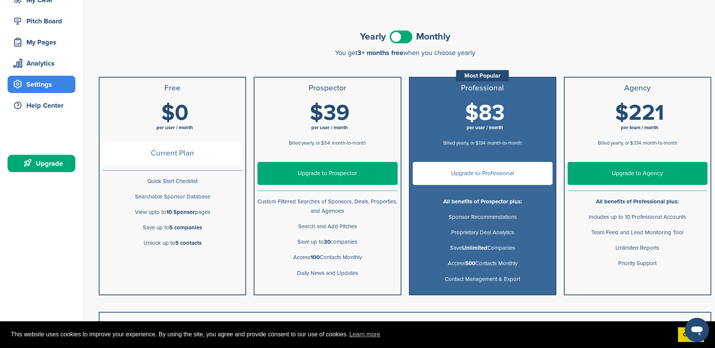
scroll to position [75, 0]
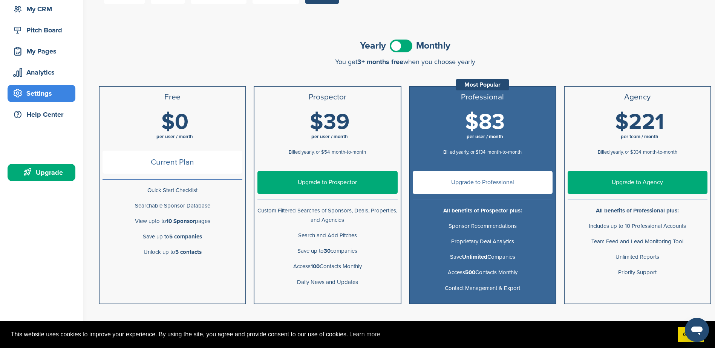
click at [405, 47] on span at bounding box center [401, 46] width 23 height 13
click at [393, 47] on span at bounding box center [401, 46] width 23 height 13
click at [407, 46] on span at bounding box center [401, 46] width 23 height 13
click at [392, 46] on span at bounding box center [401, 46] width 23 height 13
click at [411, 45] on span at bounding box center [401, 46] width 23 height 13
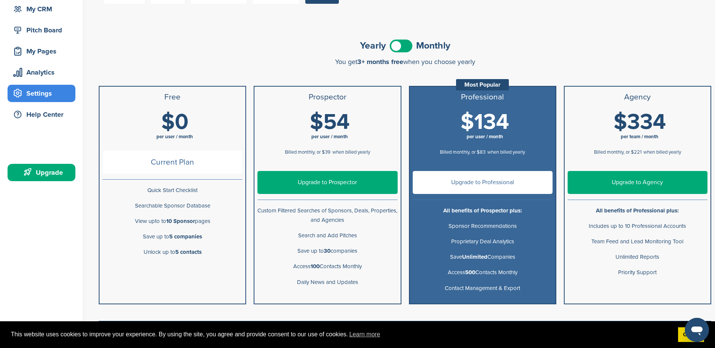
click at [392, 46] on span at bounding box center [401, 46] width 23 height 13
drag, startPoint x: 616, startPoint y: 116, endPoint x: 674, endPoint y: 116, distance: 57.3
click at [674, 116] on h1 "$221 per team / month" at bounding box center [640, 128] width 140 height 34
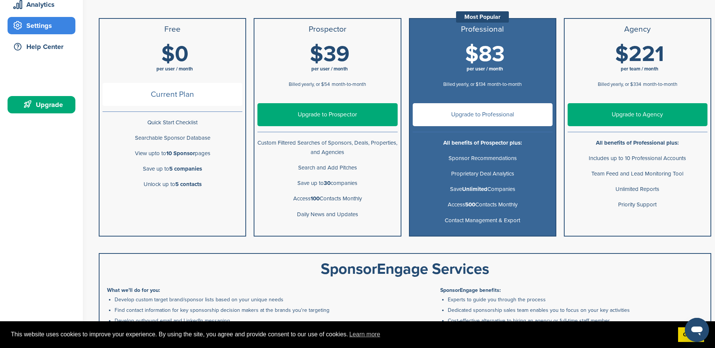
scroll to position [263, 0]
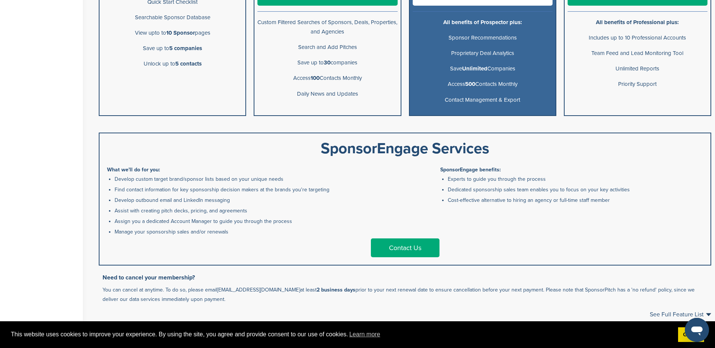
drag, startPoint x: 107, startPoint y: 291, endPoint x: 431, endPoint y: 290, distance: 323.3
click at [425, 292] on p "You can cancel at anytime. To do so, please email [EMAIL_ADDRESS][DOMAIN_NAME] …" at bounding box center [406, 294] width 609 height 19
click at [329, 139] on div "SponsorEngage Services What we'll do for you: Develop custom target brand/spons…" at bounding box center [405, 199] width 612 height 133
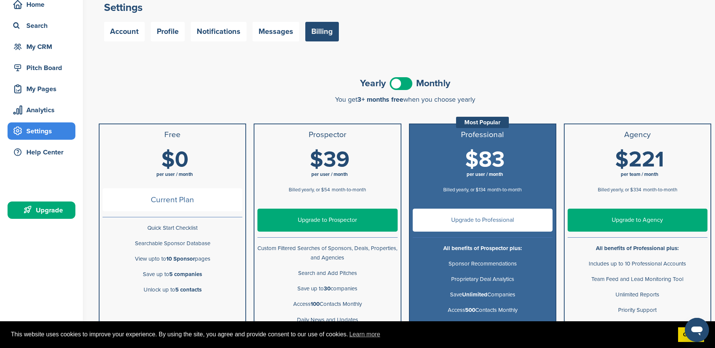
scroll to position [75, 0]
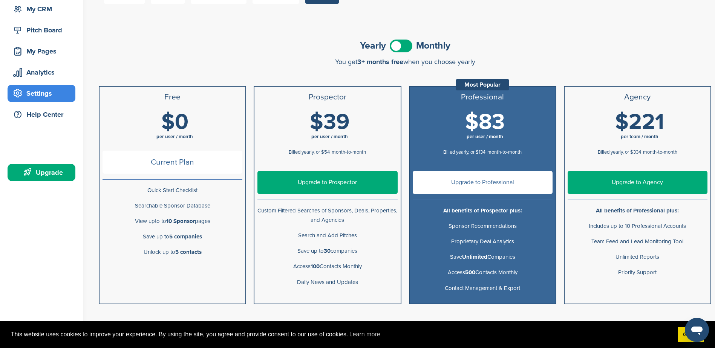
click at [327, 183] on link "Upgrade to Prospector" at bounding box center [327, 182] width 140 height 23
click at [411, 41] on label at bounding box center [401, 46] width 23 height 13
click at [312, 177] on link "Upgrade to Prospector" at bounding box center [327, 182] width 140 height 23
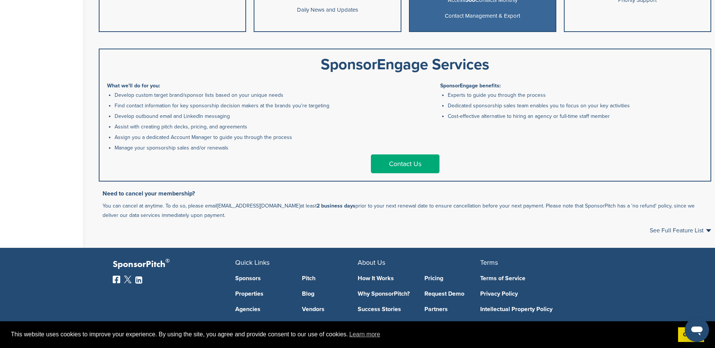
scroll to position [307, 0]
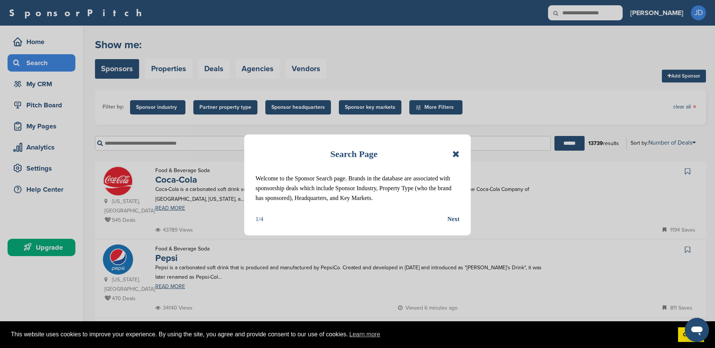
click at [455, 156] on icon at bounding box center [455, 154] width 7 height 9
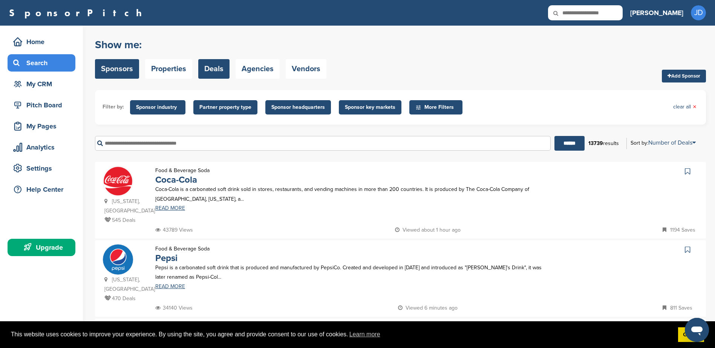
click at [203, 72] on link "Deals" at bounding box center [213, 69] width 31 height 20
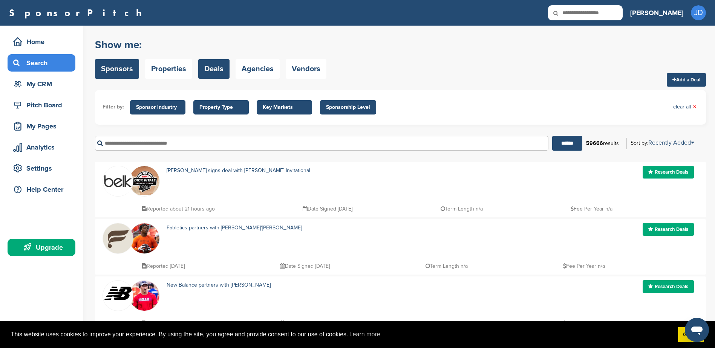
click at [118, 65] on link "Sponsors" at bounding box center [117, 69] width 44 height 20
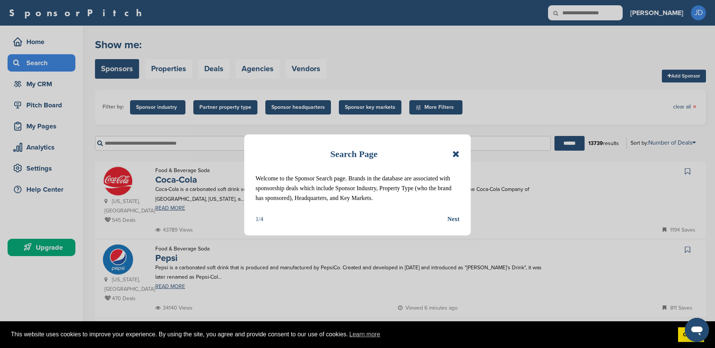
click at [455, 153] on icon at bounding box center [455, 154] width 7 height 9
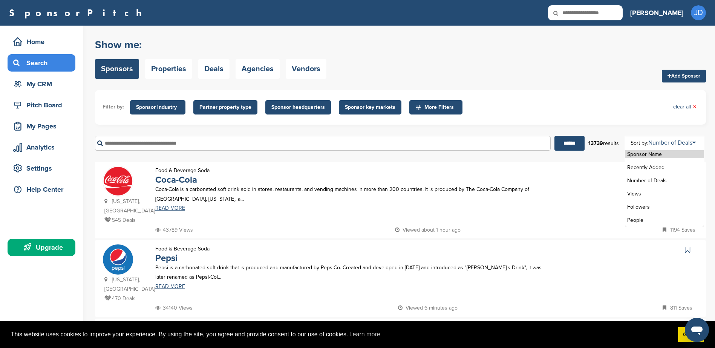
click at [673, 139] on div "Sponsor Name Recently Added Number of Deals Views Followers People" at bounding box center [664, 181] width 79 height 91
click at [651, 181] on li "Number of Deals" at bounding box center [664, 181] width 78 height 8
click at [621, 106] on ul "Filter by: Sponsor industry Sponsor Industry × Apparel, Clothing, & Fashion Acc…" at bounding box center [400, 108] width 596 height 20
drag, startPoint x: 113, startPoint y: 213, endPoint x: 140, endPoint y: 216, distance: 26.9
click at [140, 216] on p "545 Deals" at bounding box center [125, 220] width 43 height 9
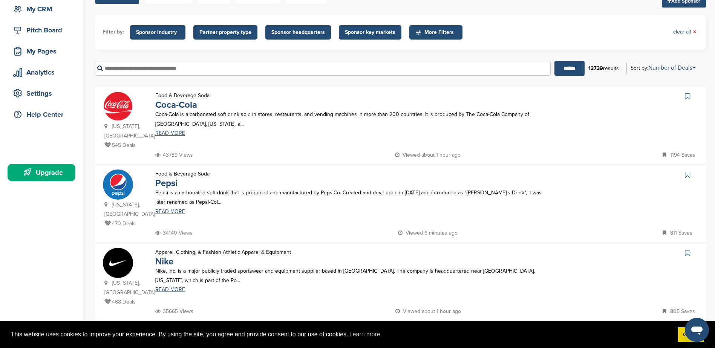
scroll to position [75, 0]
drag, startPoint x: 117, startPoint y: 214, endPoint x: 135, endPoint y: 219, distance: 19.0
click at [135, 219] on p "470 Deals" at bounding box center [125, 223] width 43 height 9
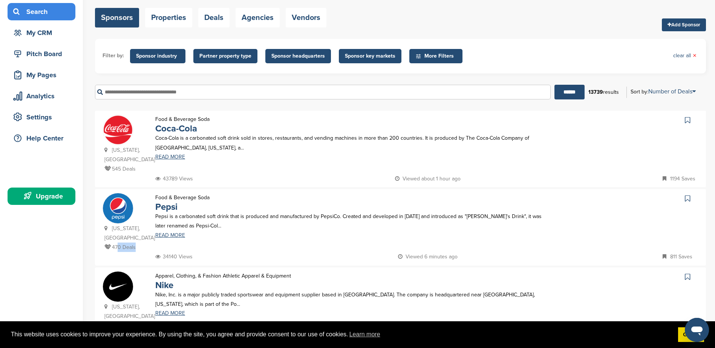
scroll to position [0, 0]
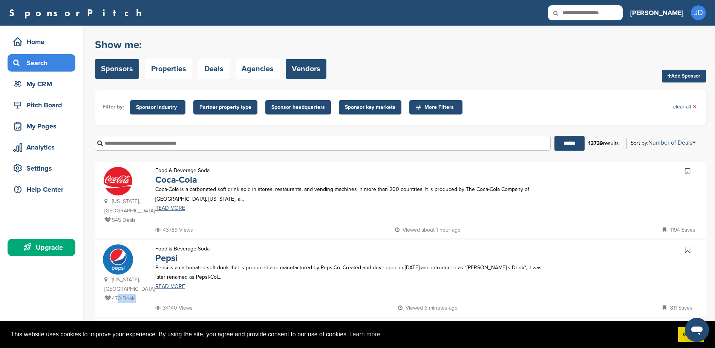
click at [324, 66] on link "Vendors" at bounding box center [306, 69] width 41 height 20
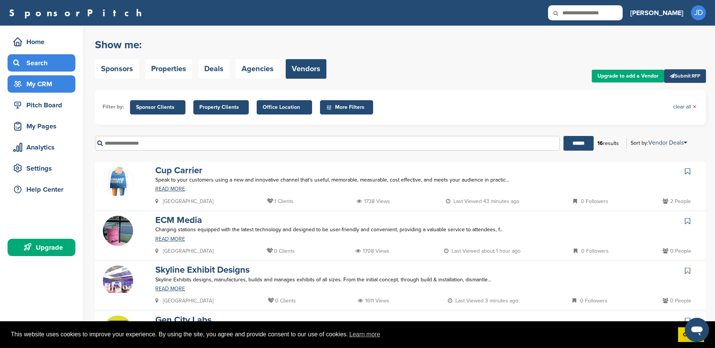
click at [37, 88] on div "My CRM" at bounding box center [43, 84] width 64 height 14
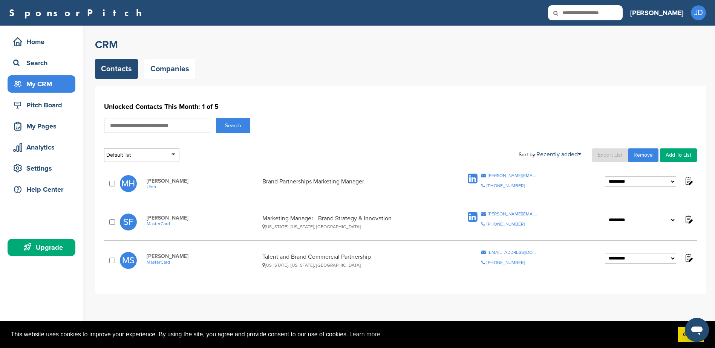
click at [46, 107] on div "Pitch Board" at bounding box center [43, 105] width 64 height 14
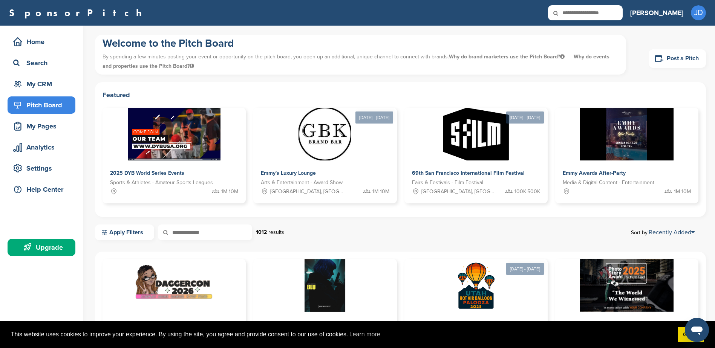
click at [50, 132] on div "My Pages" at bounding box center [43, 126] width 64 height 14
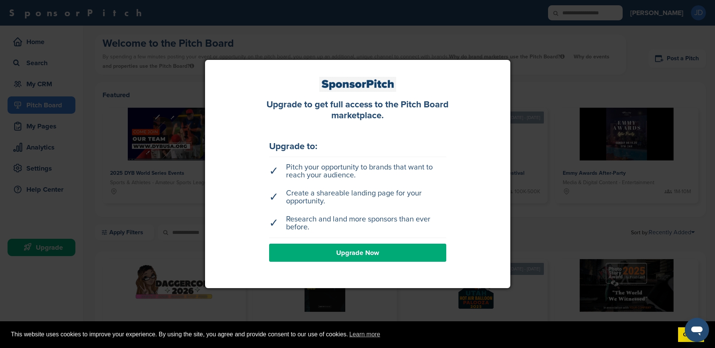
click at [407, 333] on span "This website uses cookies to improve your experience. By using the site, you ag…" at bounding box center [341, 334] width 661 height 11
click at [312, 31] on div at bounding box center [357, 174] width 715 height 348
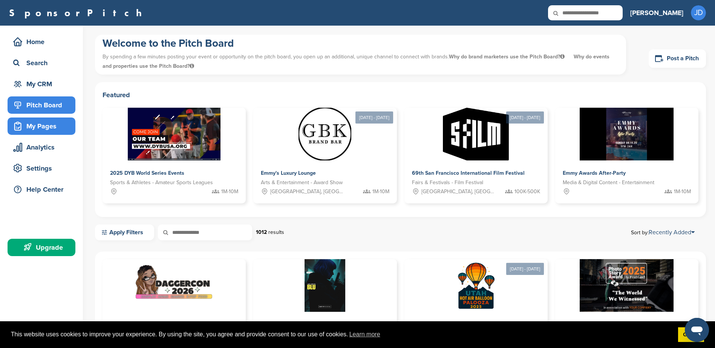
click at [17, 121] on div "My Pages" at bounding box center [43, 126] width 64 height 14
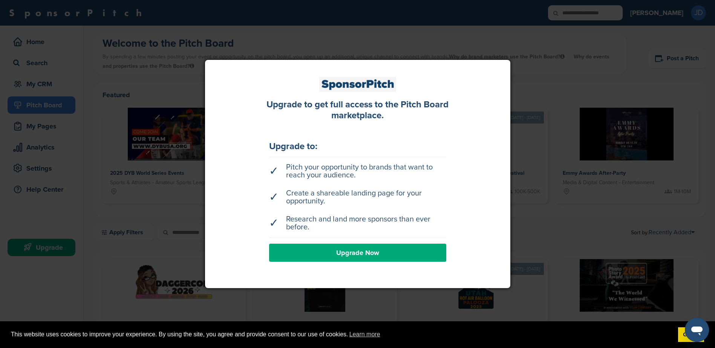
click at [31, 152] on div at bounding box center [357, 174] width 715 height 348
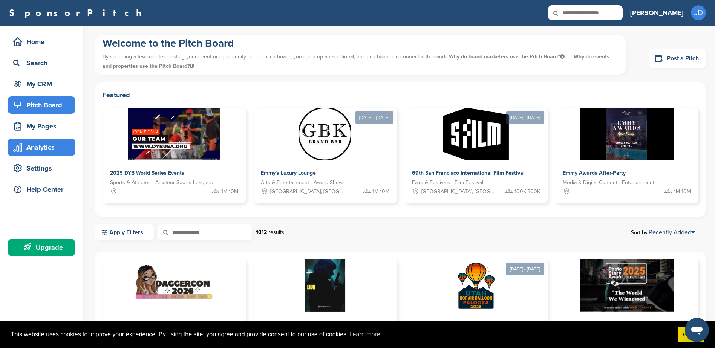
click at [31, 151] on div "Analytics" at bounding box center [43, 148] width 64 height 14
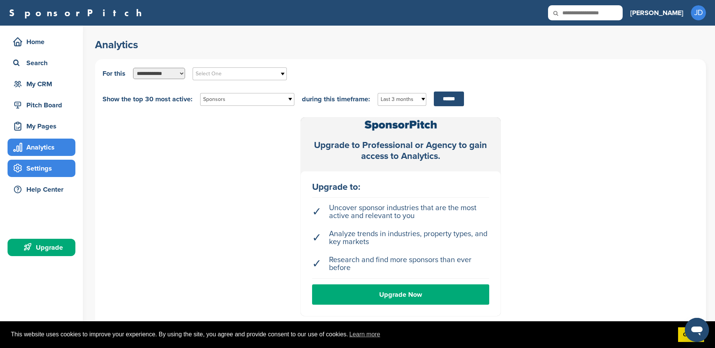
click at [38, 173] on div "Settings" at bounding box center [43, 169] width 64 height 14
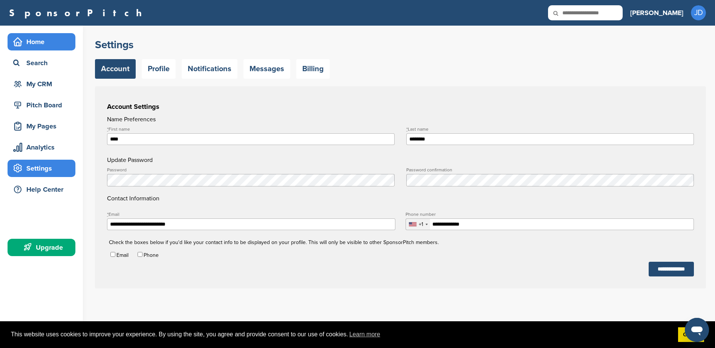
click at [46, 46] on div "Home" at bounding box center [43, 42] width 64 height 14
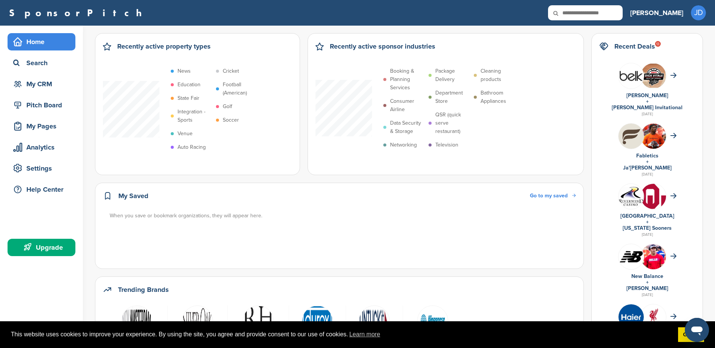
click at [661, 44] on div "13" at bounding box center [658, 44] width 6 height 6
click at [25, 64] on div "Search" at bounding box center [43, 63] width 64 height 14
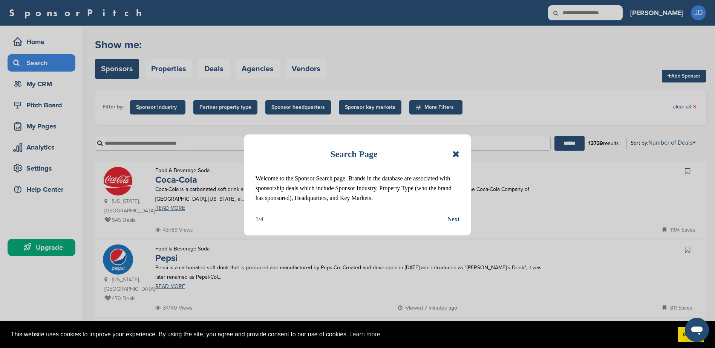
click at [458, 155] on icon at bounding box center [455, 154] width 7 height 9
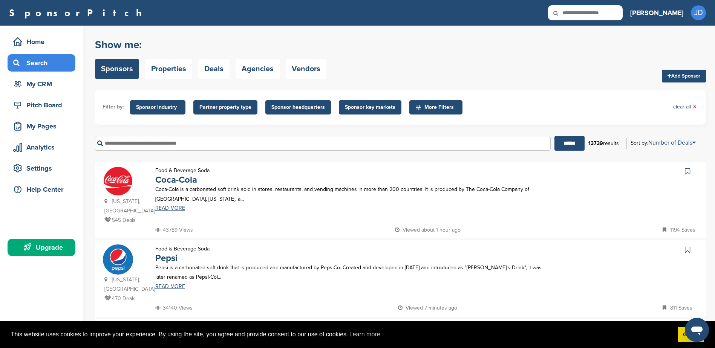
click at [381, 102] on span "Sponsor key markets" at bounding box center [370, 107] width 63 height 14
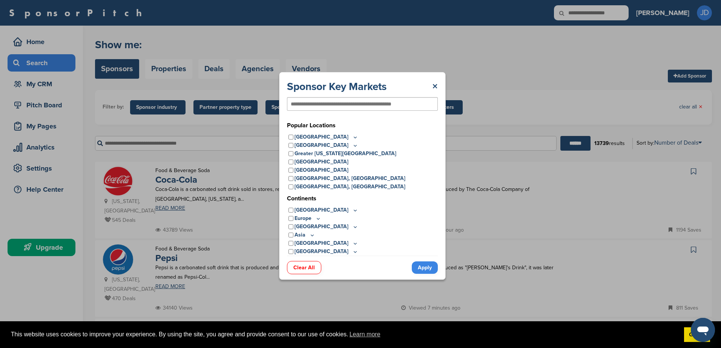
click at [438, 87] on div "Sponsor Key Markets × Popular Locations United States Midwest Illinois Indiana …" at bounding box center [362, 176] width 167 height 208
click at [436, 87] on link "×" at bounding box center [435, 87] width 6 height 14
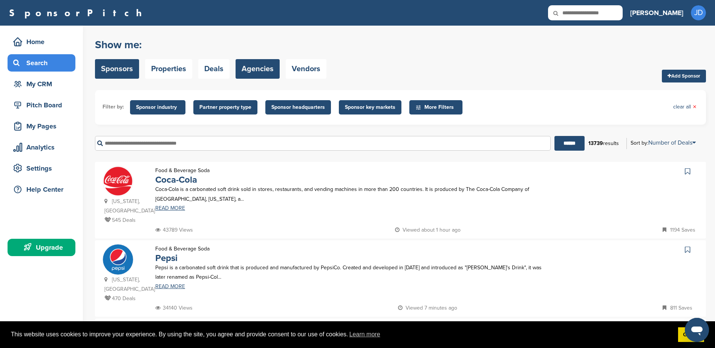
click at [252, 69] on link "Agencies" at bounding box center [258, 69] width 44 height 20
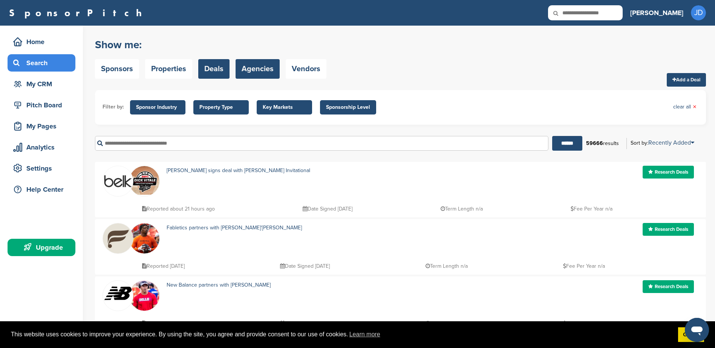
click at [273, 63] on link "Agencies" at bounding box center [258, 69] width 44 height 20
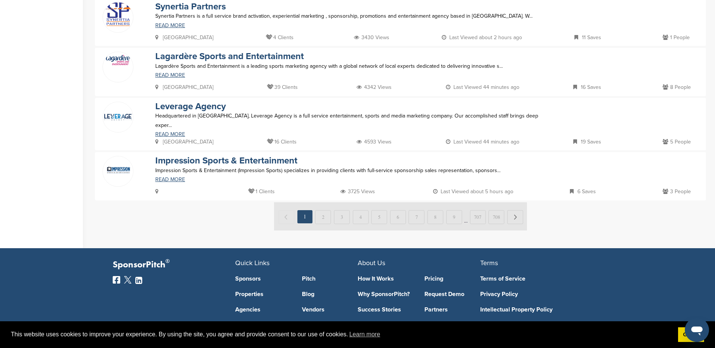
scroll to position [490, 0]
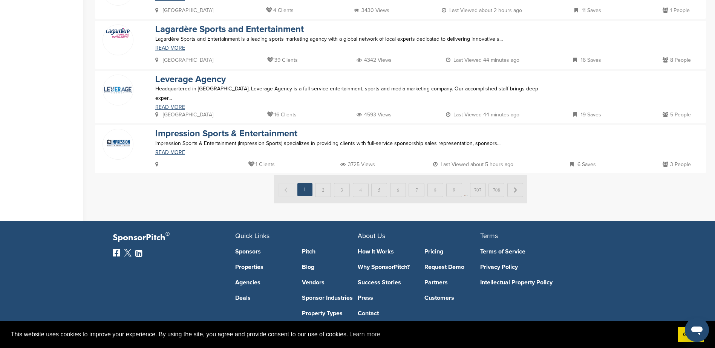
click at [322, 185] on img at bounding box center [400, 189] width 253 height 28
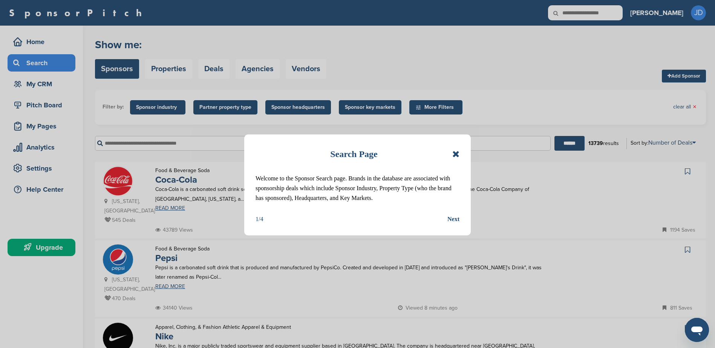
click at [457, 156] on icon at bounding box center [455, 154] width 7 height 9
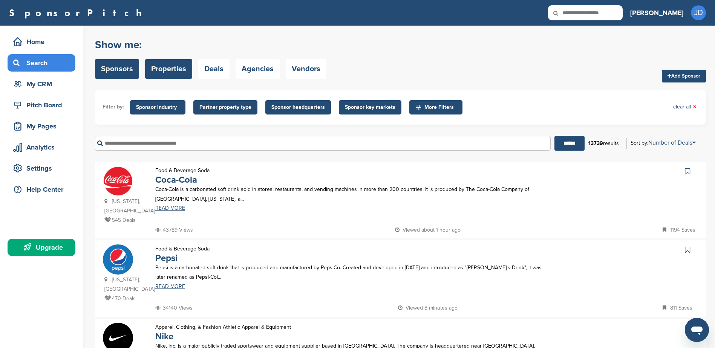
click at [178, 64] on link "Properties" at bounding box center [168, 69] width 47 height 20
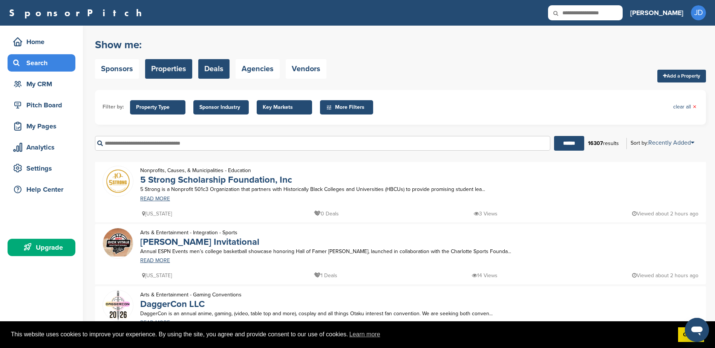
click at [208, 75] on link "Deals" at bounding box center [213, 69] width 31 height 20
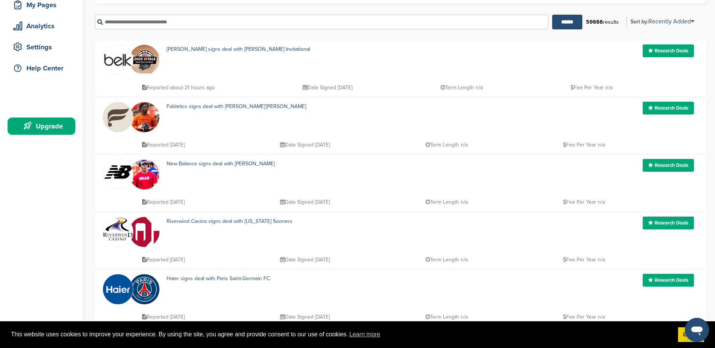
scroll to position [113, 0]
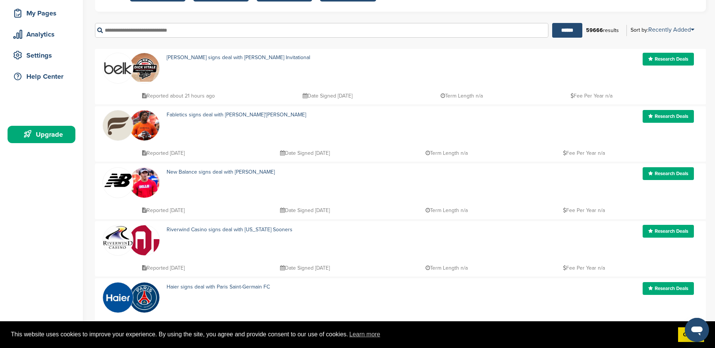
drag, startPoint x: 170, startPoint y: 99, endPoint x: 213, endPoint y: 100, distance: 43.0
click at [213, 100] on p "Reported about 21 hours ago" at bounding box center [178, 95] width 73 height 9
drag, startPoint x: 213, startPoint y: 100, endPoint x: 163, endPoint y: 153, distance: 73.3
click at [163, 153] on div "Reported 2 days ago Date Signed 2025-09-06 Term Length n/a Fee Per Year n/a" at bounding box center [419, 149] width 558 height 17
drag, startPoint x: 194, startPoint y: 211, endPoint x: 170, endPoint y: 208, distance: 24.7
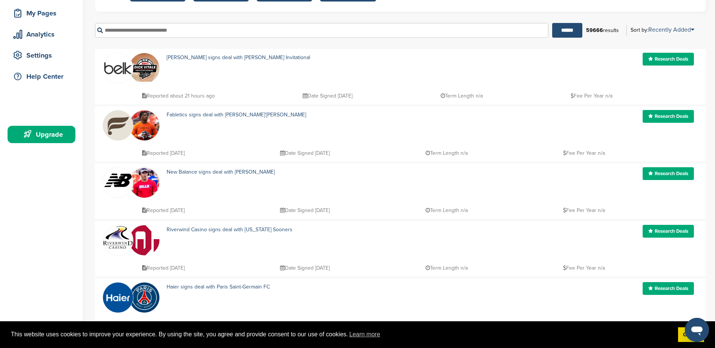
click at [170, 208] on p "Reported 3 days ago" at bounding box center [163, 210] width 43 height 9
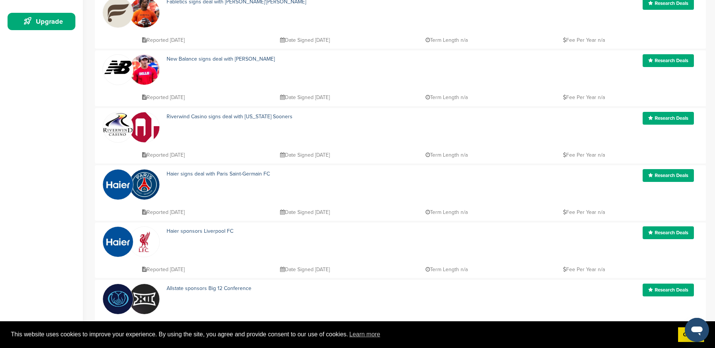
scroll to position [75, 0]
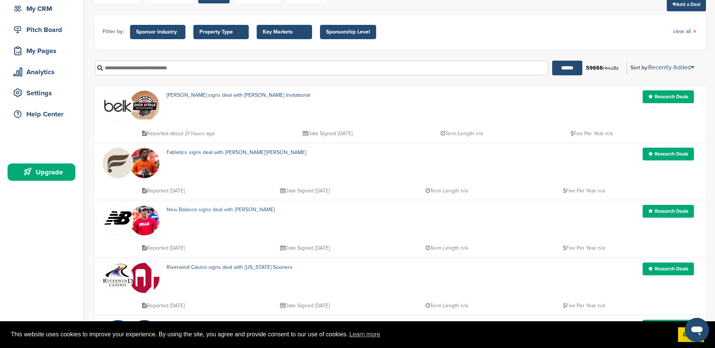
click at [254, 213] on link "New Balance signs deal with Josh Allen" at bounding box center [221, 210] width 108 height 6
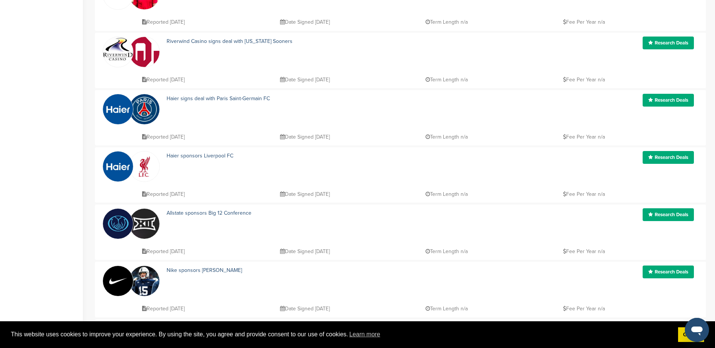
scroll to position [339, 0]
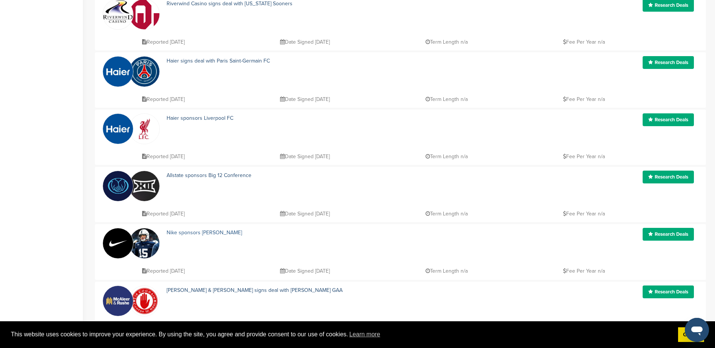
click at [196, 233] on link "Nike sponsors Drew Allar" at bounding box center [204, 232] width 75 height 6
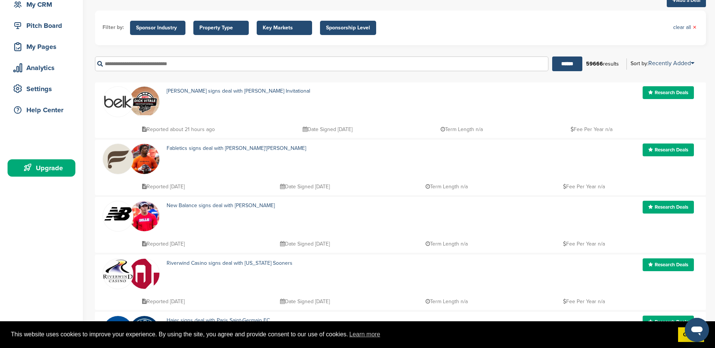
scroll to position [0, 0]
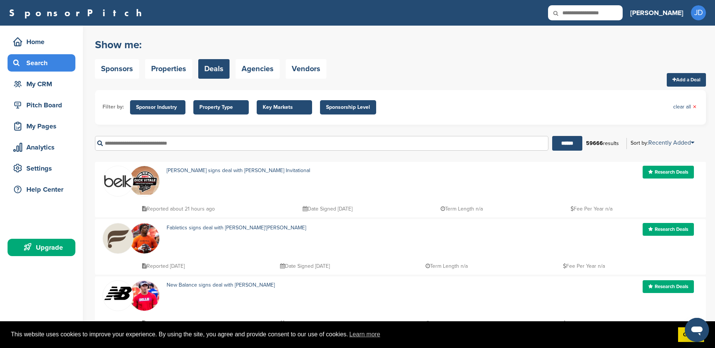
click at [182, 106] on span "Sponsor Industry" at bounding box center [157, 107] width 55 height 14
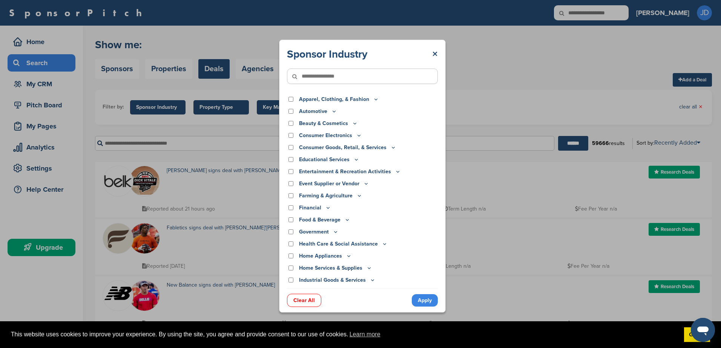
click at [289, 174] on div "Entertainment & Recreation Activities" at bounding box center [362, 172] width 151 height 8
click at [291, 169] on div "Entertainment & Recreation Activities" at bounding box center [362, 172] width 151 height 8
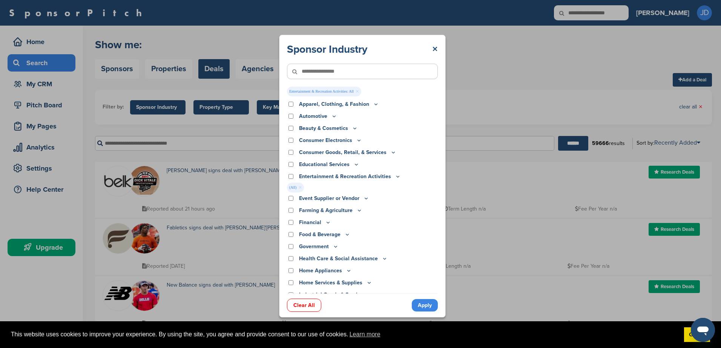
click at [291, 171] on div "Apparel, Clothing, & Fashion Accessories Athletic Apparel & Equipment Backpacks…" at bounding box center [362, 196] width 151 height 193
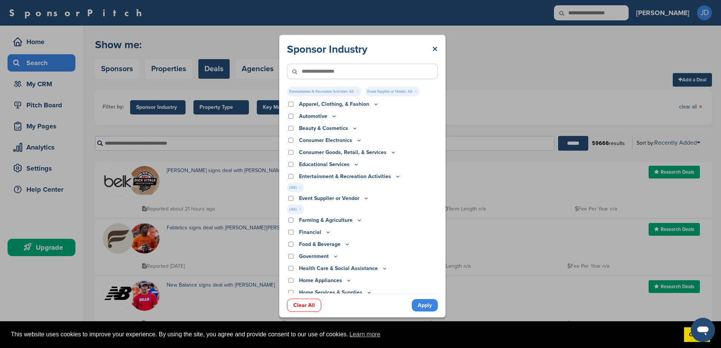
click at [425, 304] on link "Apply" at bounding box center [425, 305] width 26 height 12
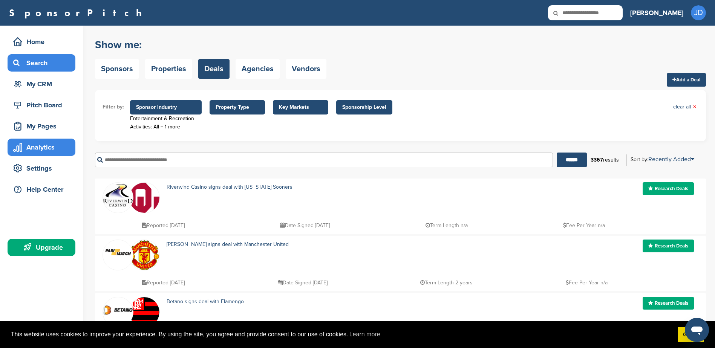
click at [23, 150] on div "Analytics" at bounding box center [43, 148] width 64 height 14
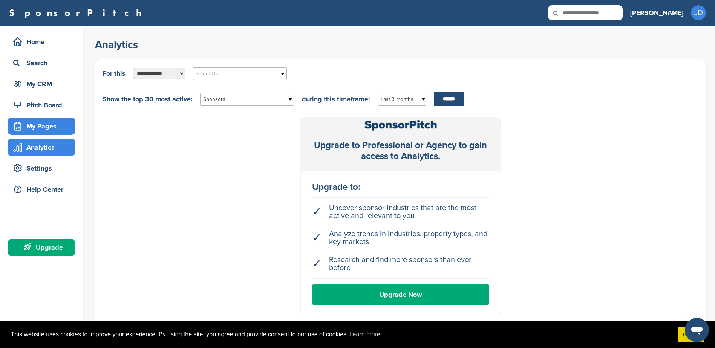
click at [38, 123] on div "My Pages" at bounding box center [43, 126] width 64 height 14
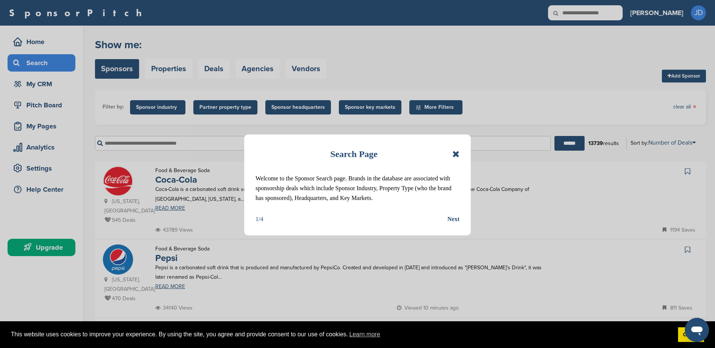
click at [458, 153] on icon at bounding box center [455, 154] width 7 height 9
click at [456, 155] on icon at bounding box center [455, 154] width 7 height 9
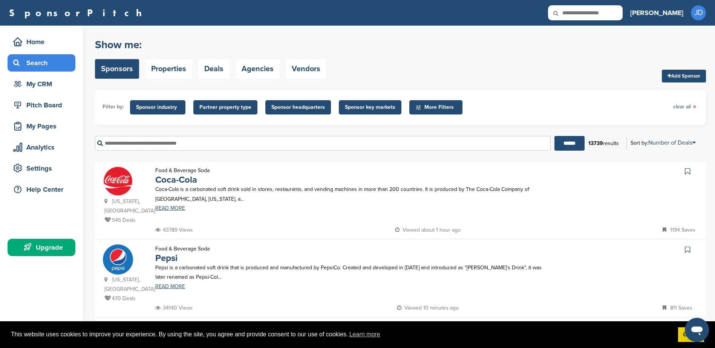
click at [688, 173] on icon at bounding box center [687, 172] width 5 height 8
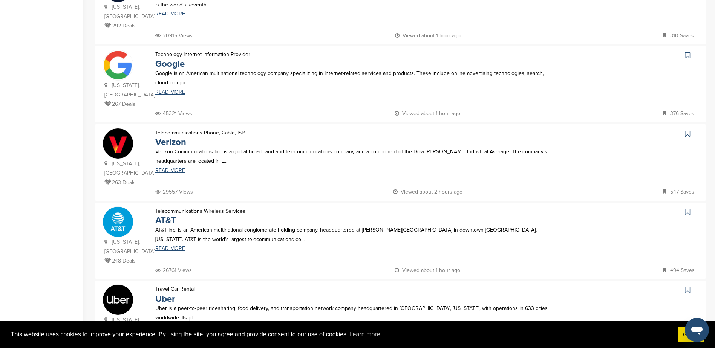
scroll to position [603, 0]
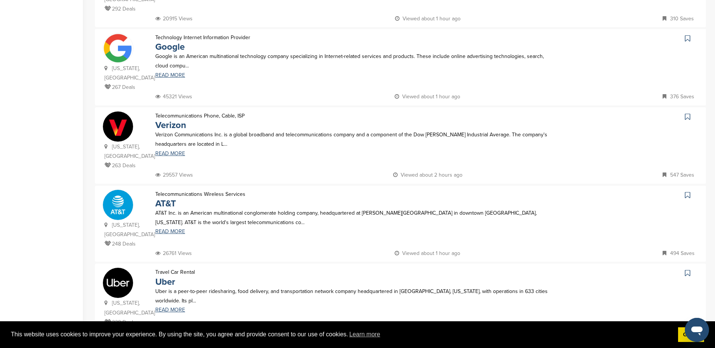
click at [686, 269] on icon at bounding box center [687, 273] width 5 height 8
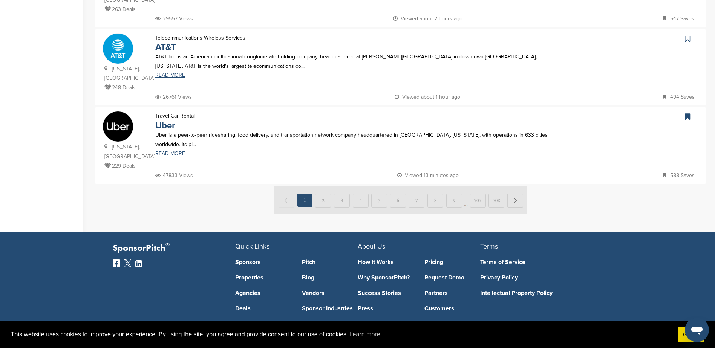
scroll to position [769, 0]
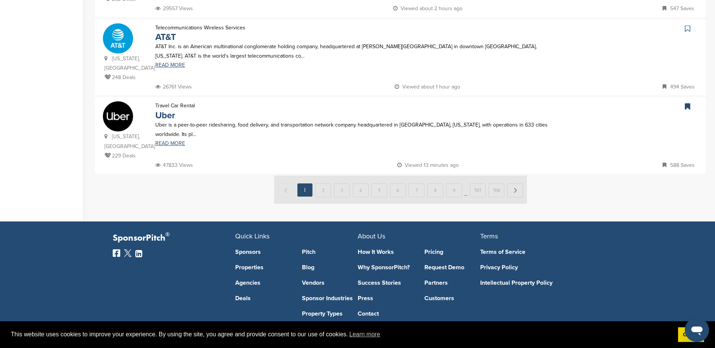
click at [399, 176] on img at bounding box center [400, 190] width 253 height 28
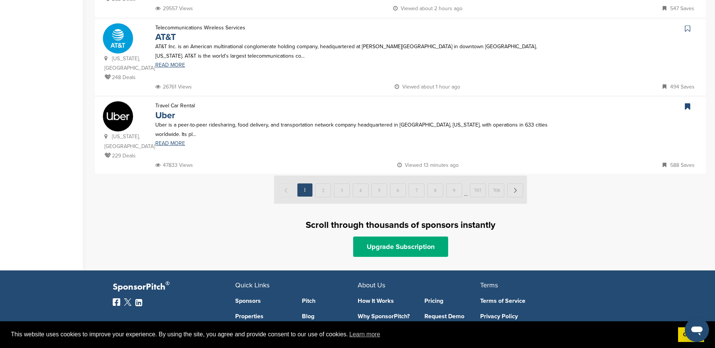
click at [399, 176] on img at bounding box center [400, 190] width 253 height 28
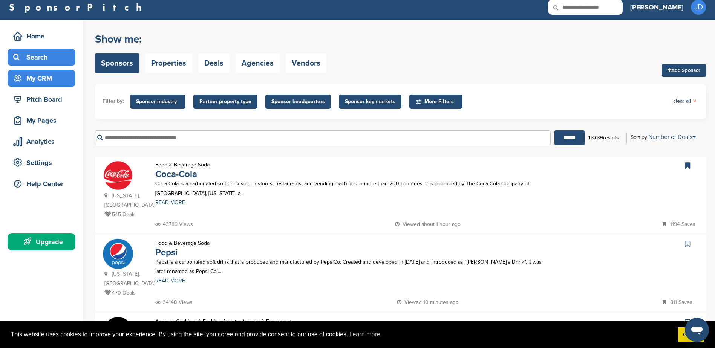
scroll to position [0, 0]
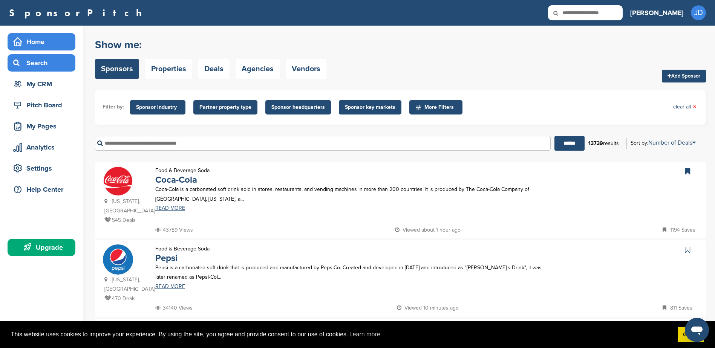
click at [34, 43] on div "Home" at bounding box center [43, 42] width 64 height 14
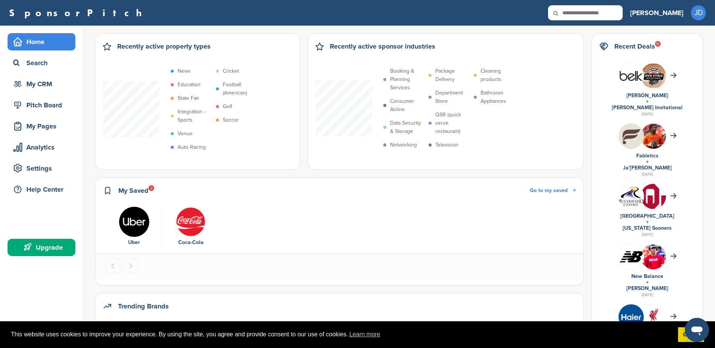
click at [655, 46] on h2 "Recent Deals 13" at bounding box center [634, 46] width 41 height 11
click at [666, 74] on img at bounding box center [653, 76] width 25 height 24
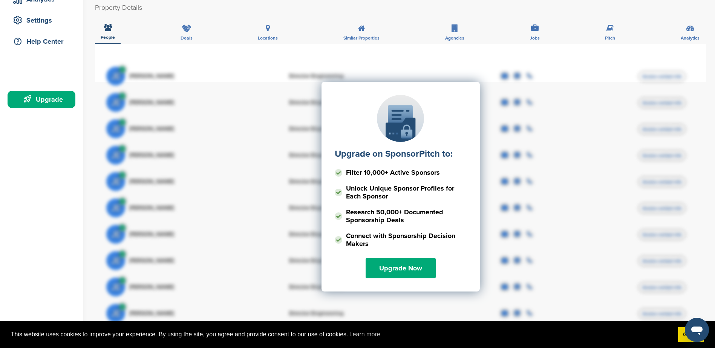
scroll to position [188, 0]
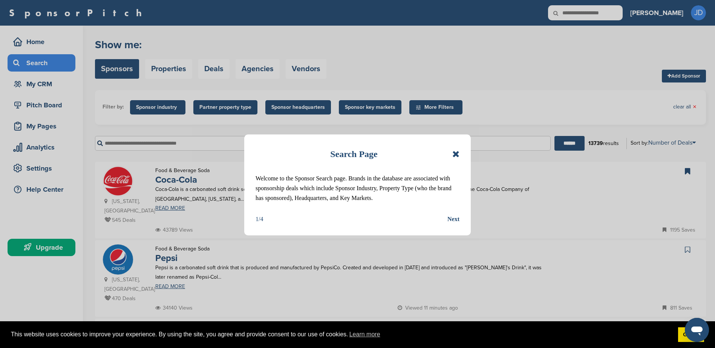
click at [453, 218] on div "Next" at bounding box center [453, 219] width 12 height 10
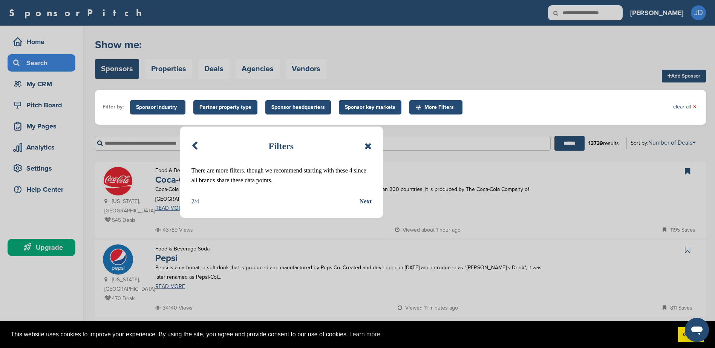
click at [367, 203] on div "Next" at bounding box center [365, 202] width 12 height 10
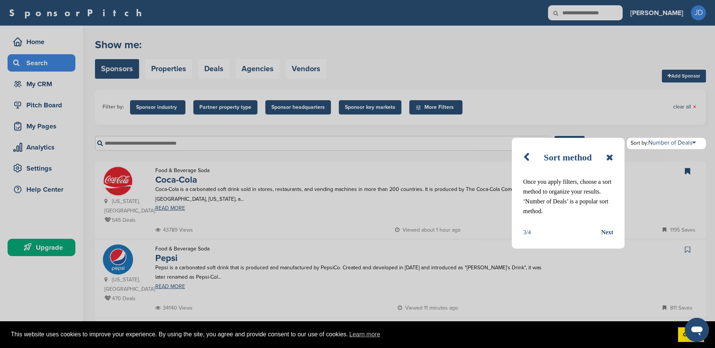
click at [606, 234] on div "Next" at bounding box center [607, 233] width 12 height 10
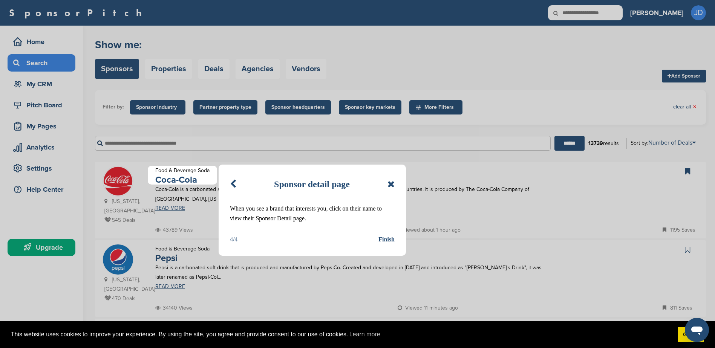
click at [384, 238] on div "Finish" at bounding box center [386, 240] width 16 height 10
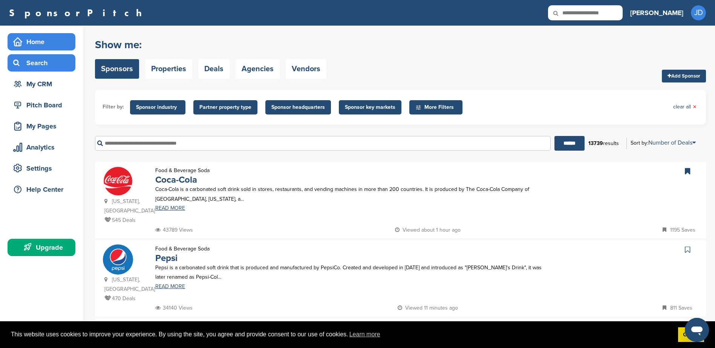
click at [39, 44] on div "Home" at bounding box center [43, 42] width 64 height 14
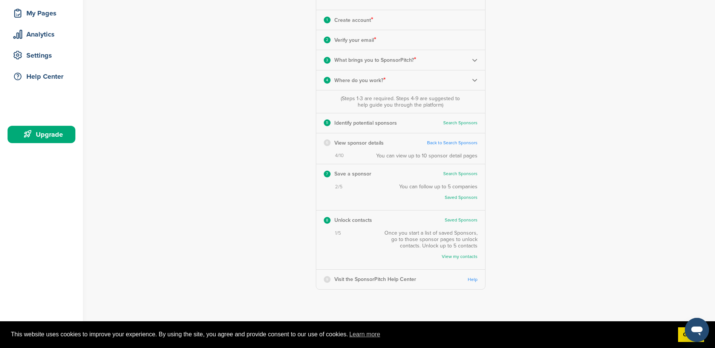
click at [443, 142] on link "Back to Search Sponsors" at bounding box center [452, 143] width 50 height 6
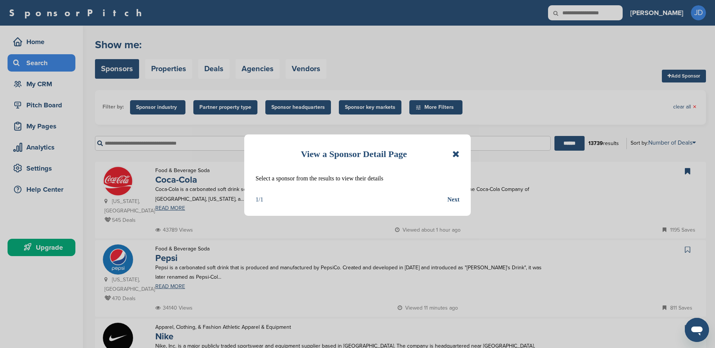
click at [453, 197] on div "Next" at bounding box center [453, 200] width 12 height 10
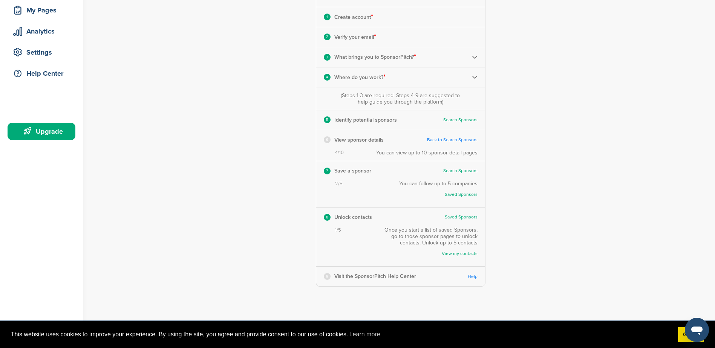
scroll to position [113, 0]
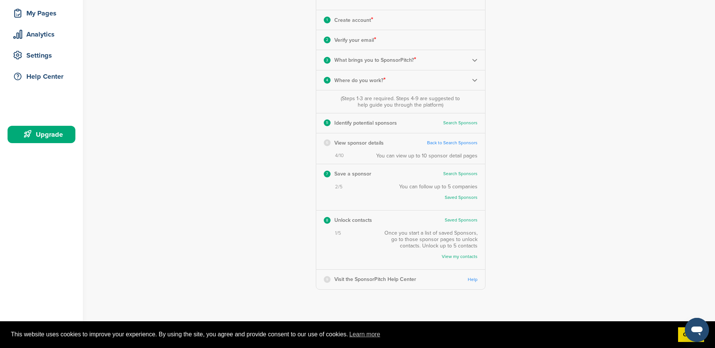
click at [449, 142] on link "Back to Search Sponsors" at bounding box center [452, 143] width 50 height 6
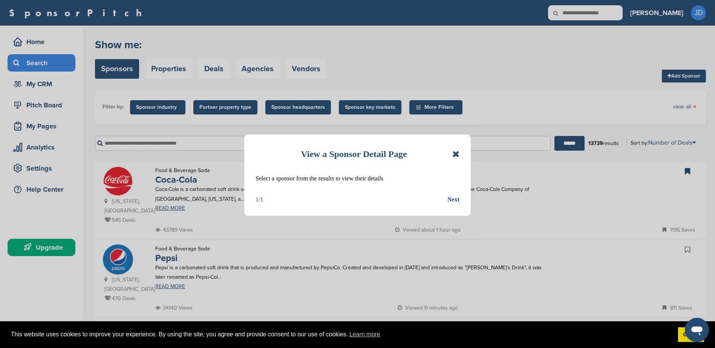
click at [453, 202] on div "Next" at bounding box center [453, 200] width 12 height 10
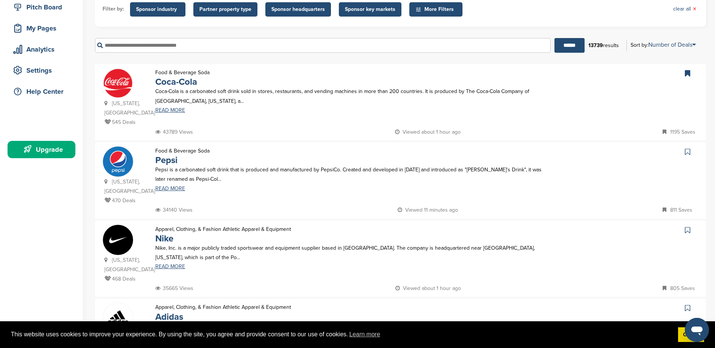
scroll to position [151, 0]
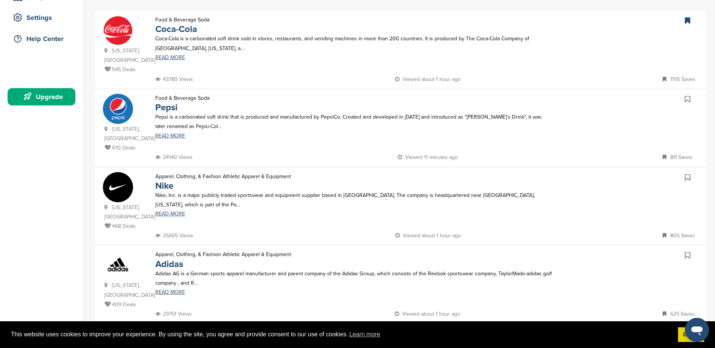
click at [689, 95] on icon at bounding box center [687, 99] width 5 height 8
click at [685, 174] on icon at bounding box center [687, 178] width 5 height 8
click at [690, 250] on link at bounding box center [688, 255] width 11 height 11
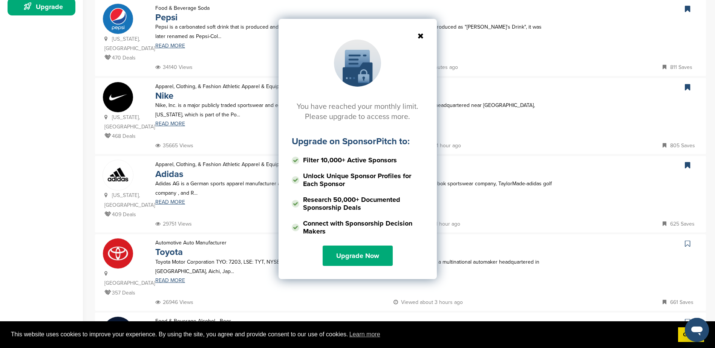
scroll to position [264, 0]
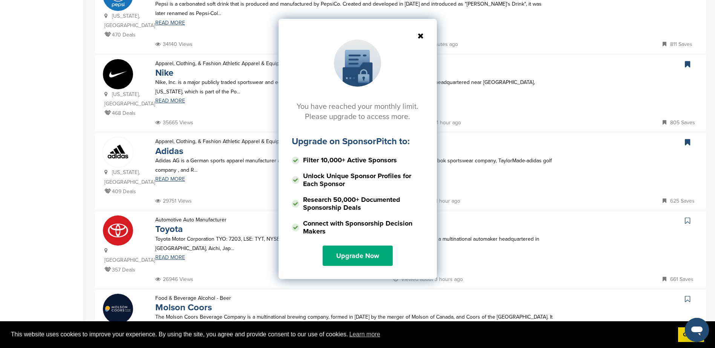
click at [418, 37] on icon at bounding box center [358, 36] width 132 height 8
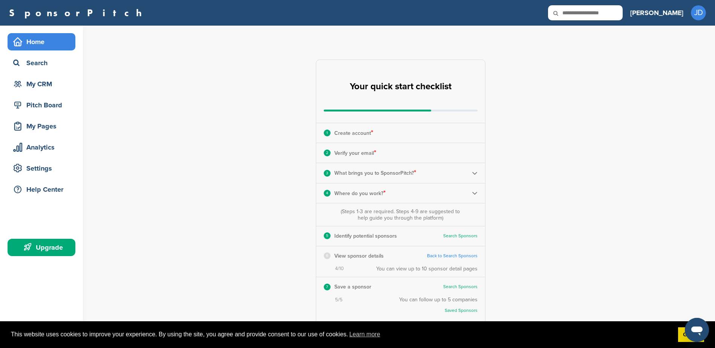
scroll to position [226, 0]
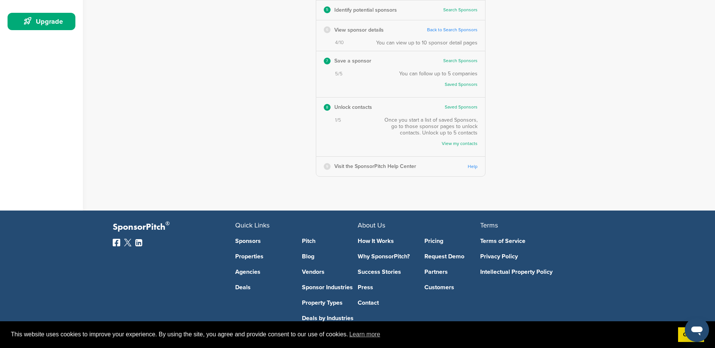
click at [473, 168] on link "Help" at bounding box center [473, 167] width 10 height 6
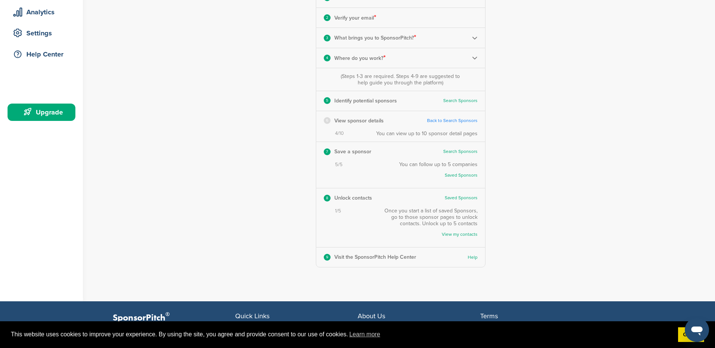
scroll to position [151, 0]
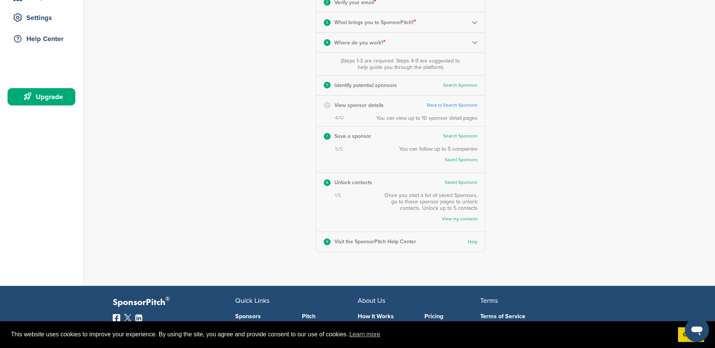
click at [460, 102] on link "Back to Search Sponsors" at bounding box center [452, 105] width 50 height 6
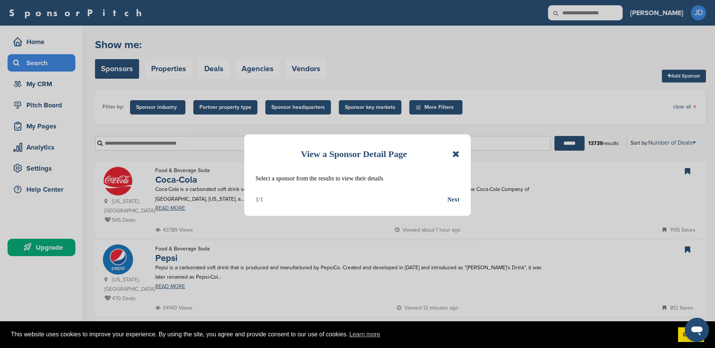
click at [457, 150] on icon at bounding box center [455, 154] width 7 height 9
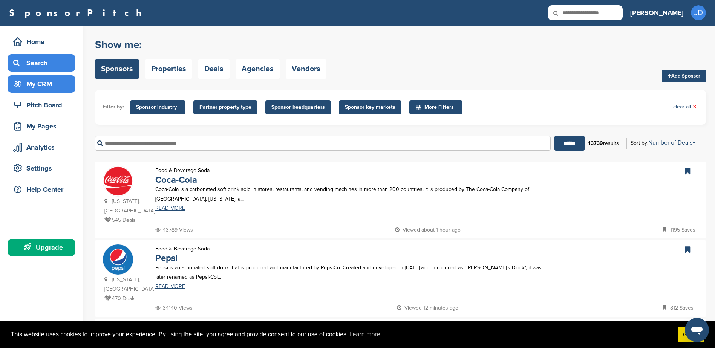
click at [41, 87] on div "My CRM" at bounding box center [43, 84] width 64 height 14
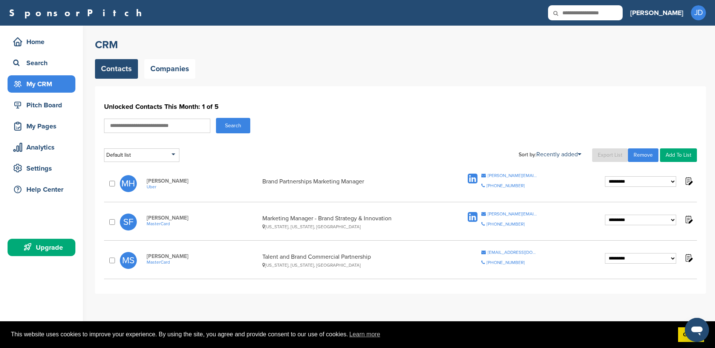
click at [668, 184] on select "**********" at bounding box center [640, 181] width 71 height 11
click at [412, 136] on div "**********" at bounding box center [400, 131] width 593 height 62
click at [690, 180] on img at bounding box center [688, 180] width 9 height 9
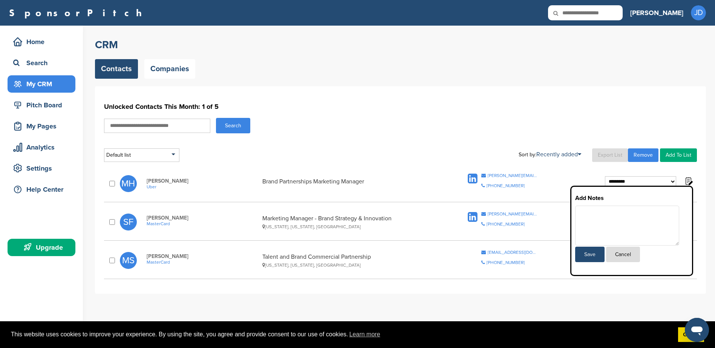
click at [688, 182] on img at bounding box center [688, 180] width 9 height 9
click at [366, 122] on div "Search" at bounding box center [400, 125] width 593 height 15
click at [31, 37] on div "Home" at bounding box center [43, 42] width 64 height 14
